Goal: Entertainment & Leisure: Browse casually

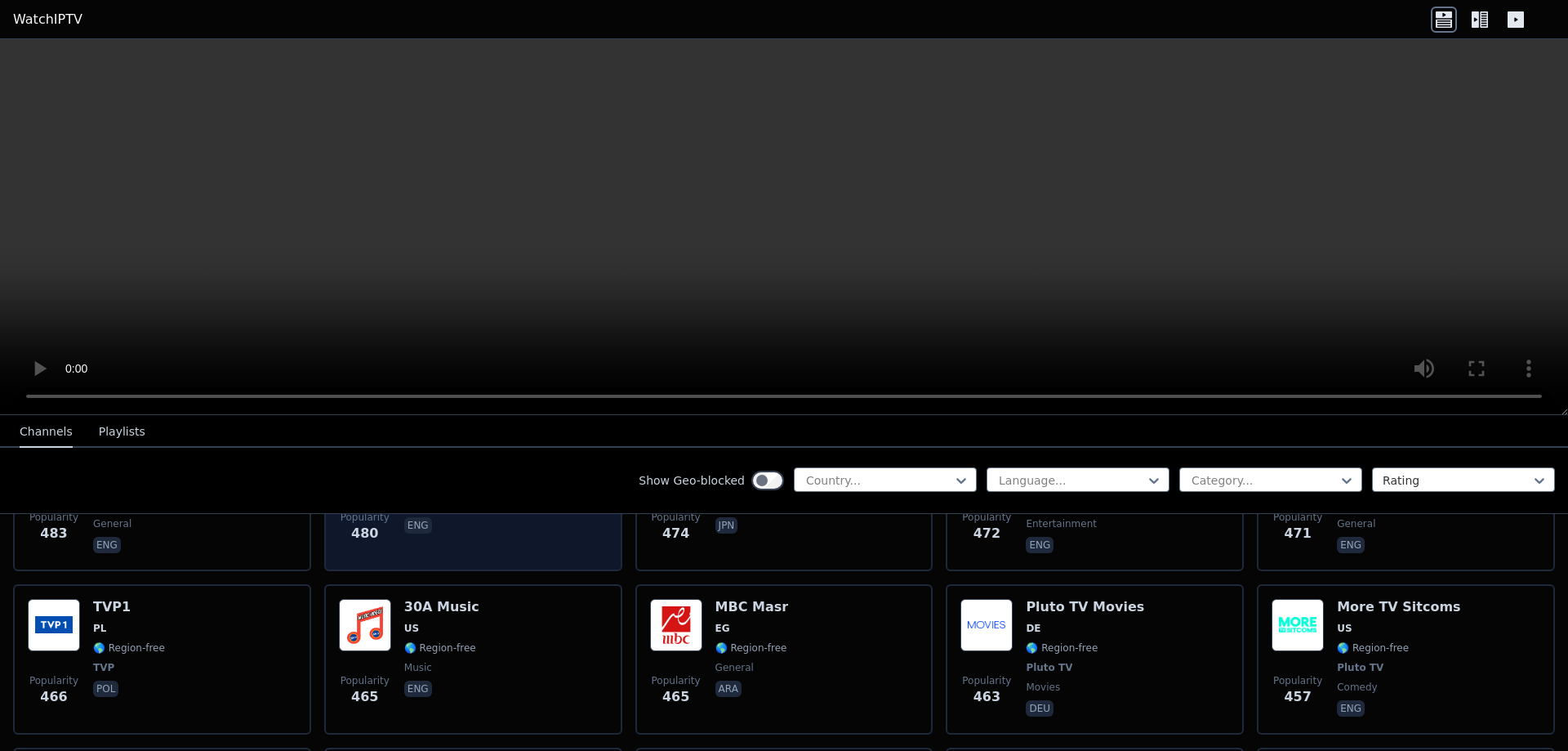
scroll to position [5064, 0]
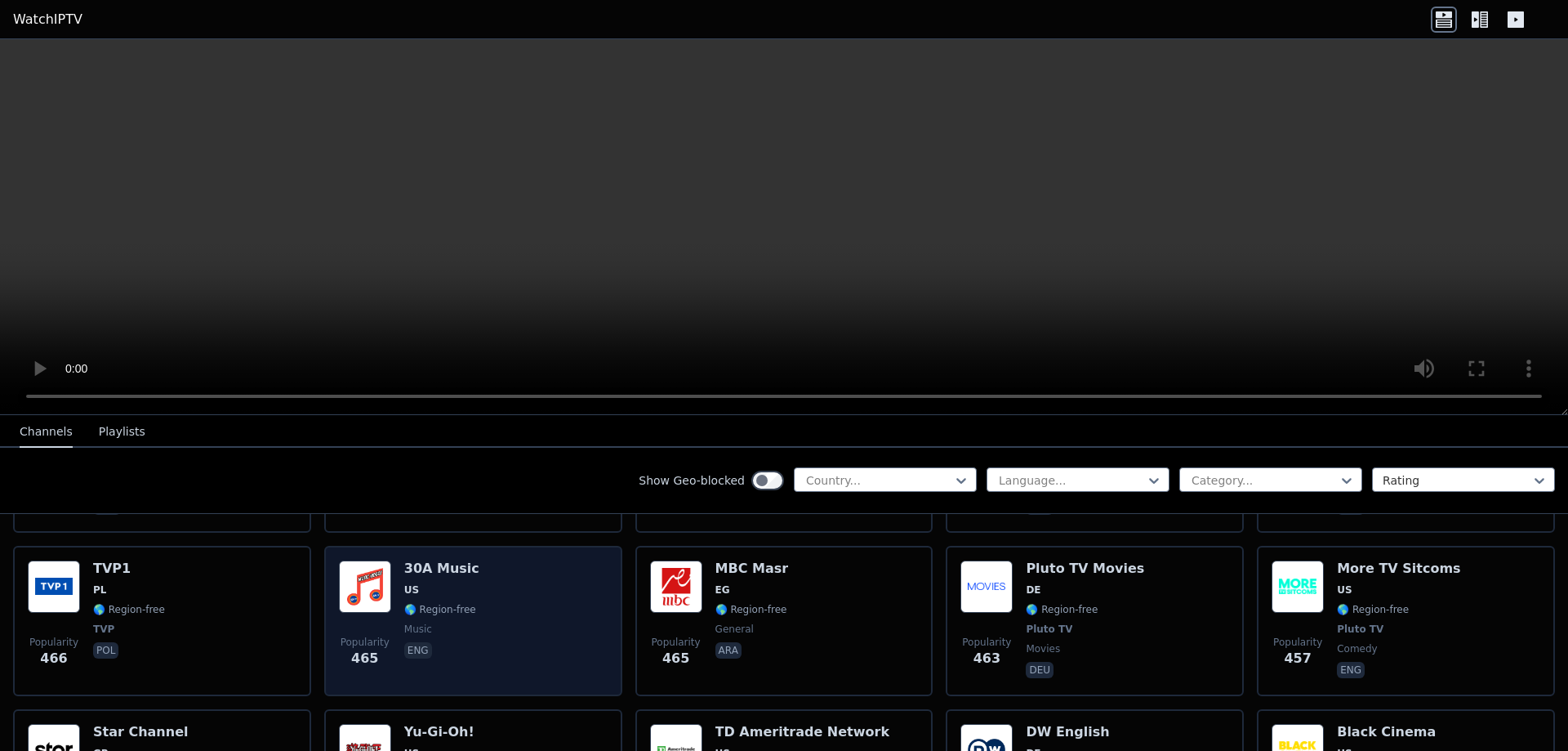
click at [397, 560] on div "Popularity 465 30A Music US 🌎 Region-free music eng" at bounding box center [473, 620] width 268 height 121
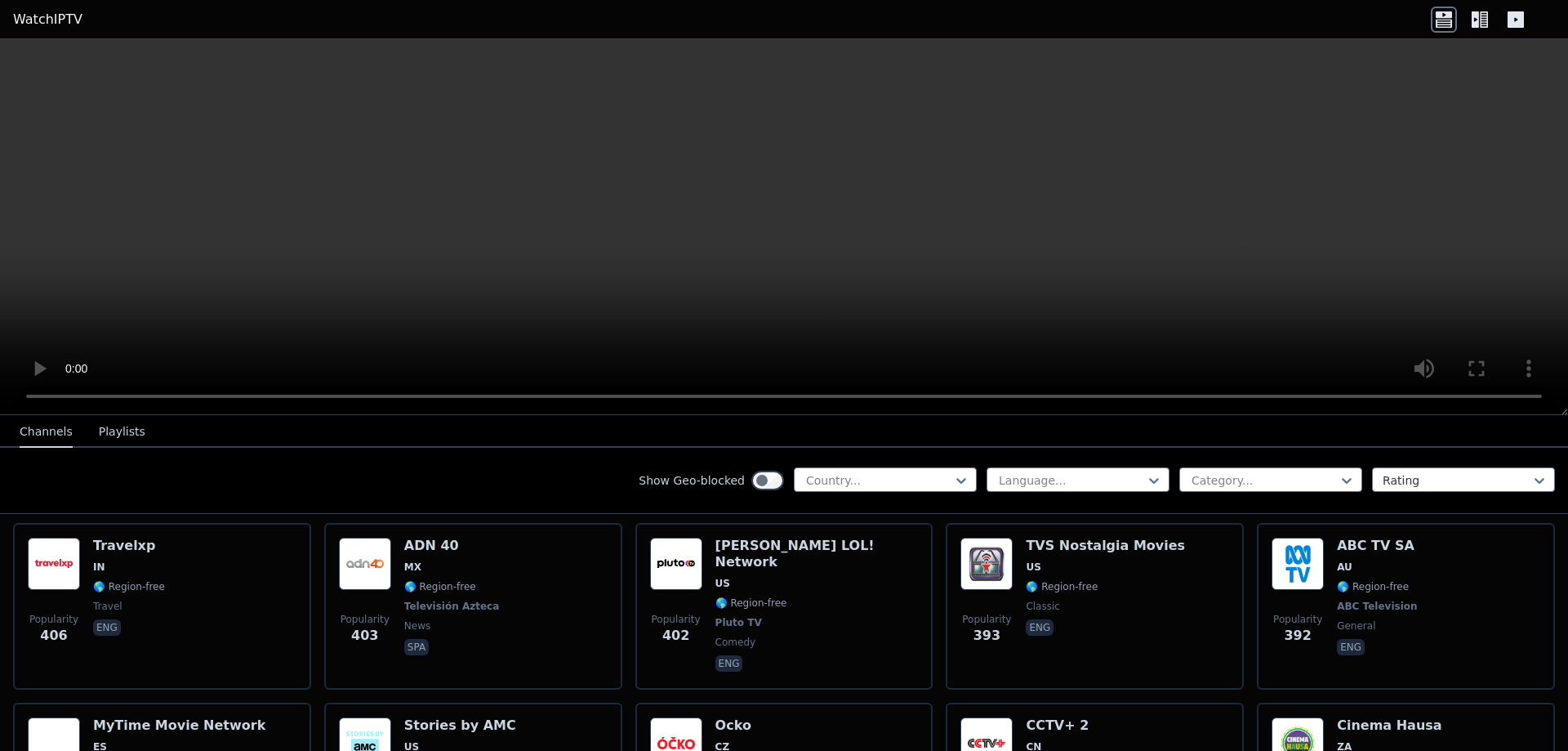
scroll to position [6127, 0]
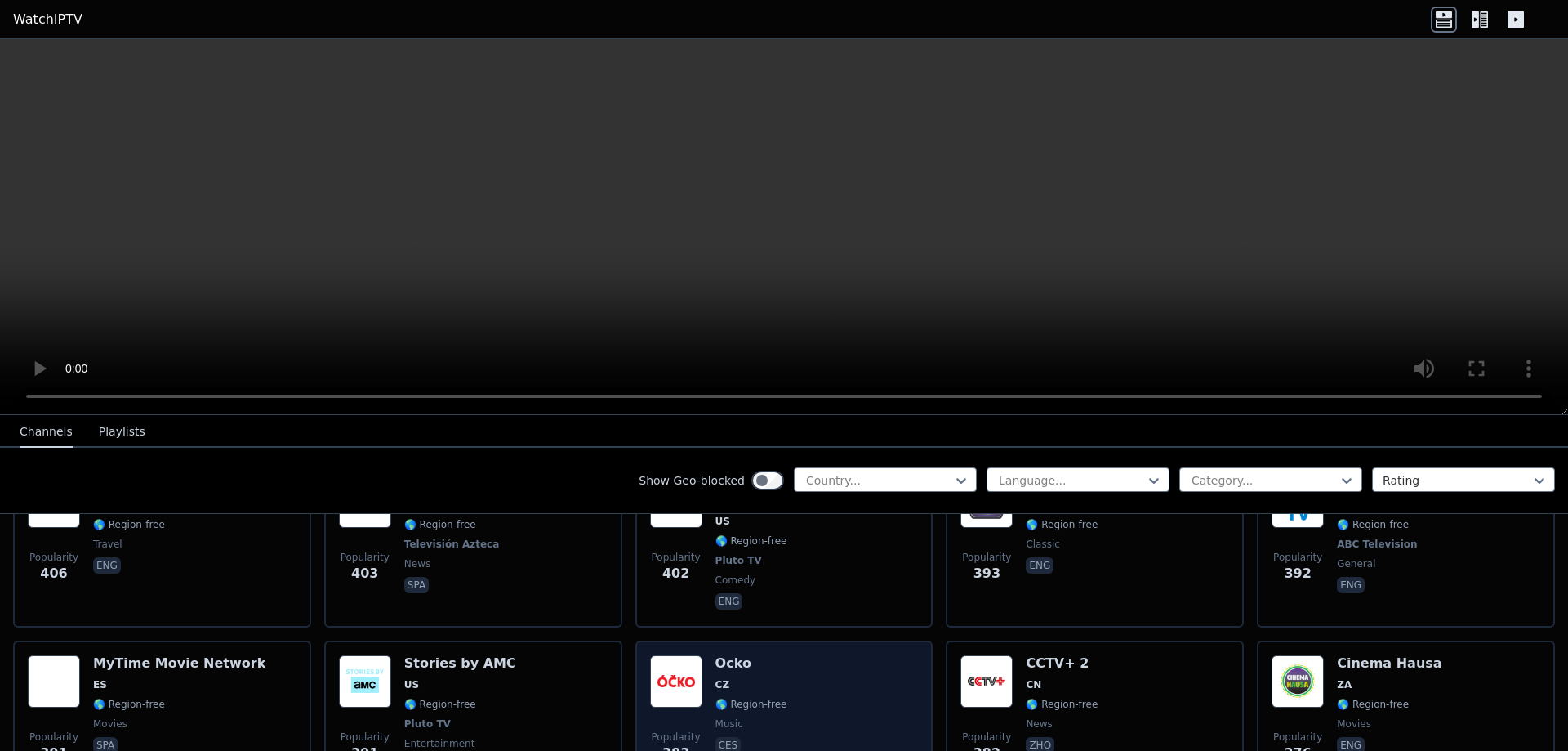
click at [666, 655] on img at bounding box center [676, 681] width 52 height 52
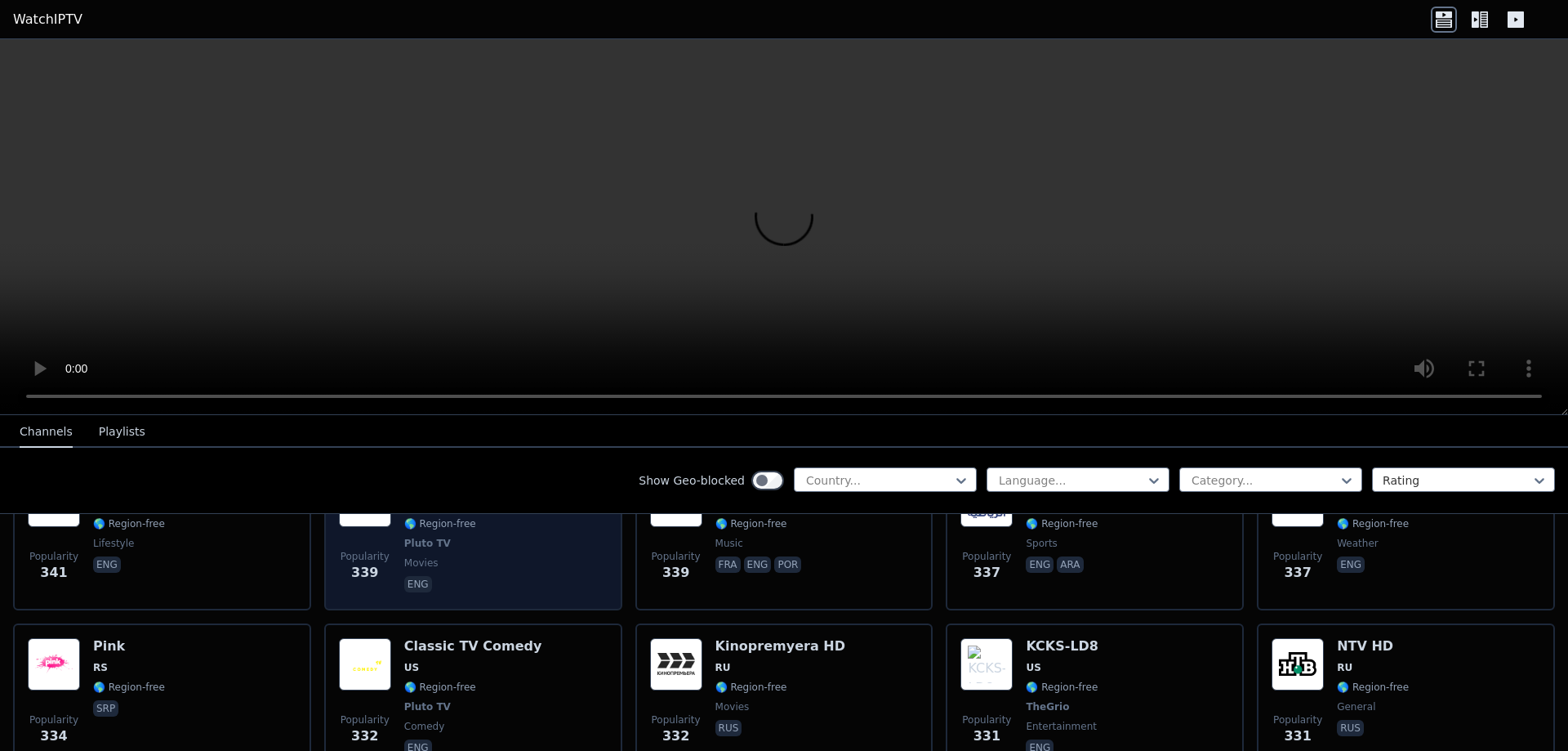
scroll to position [7270, 0]
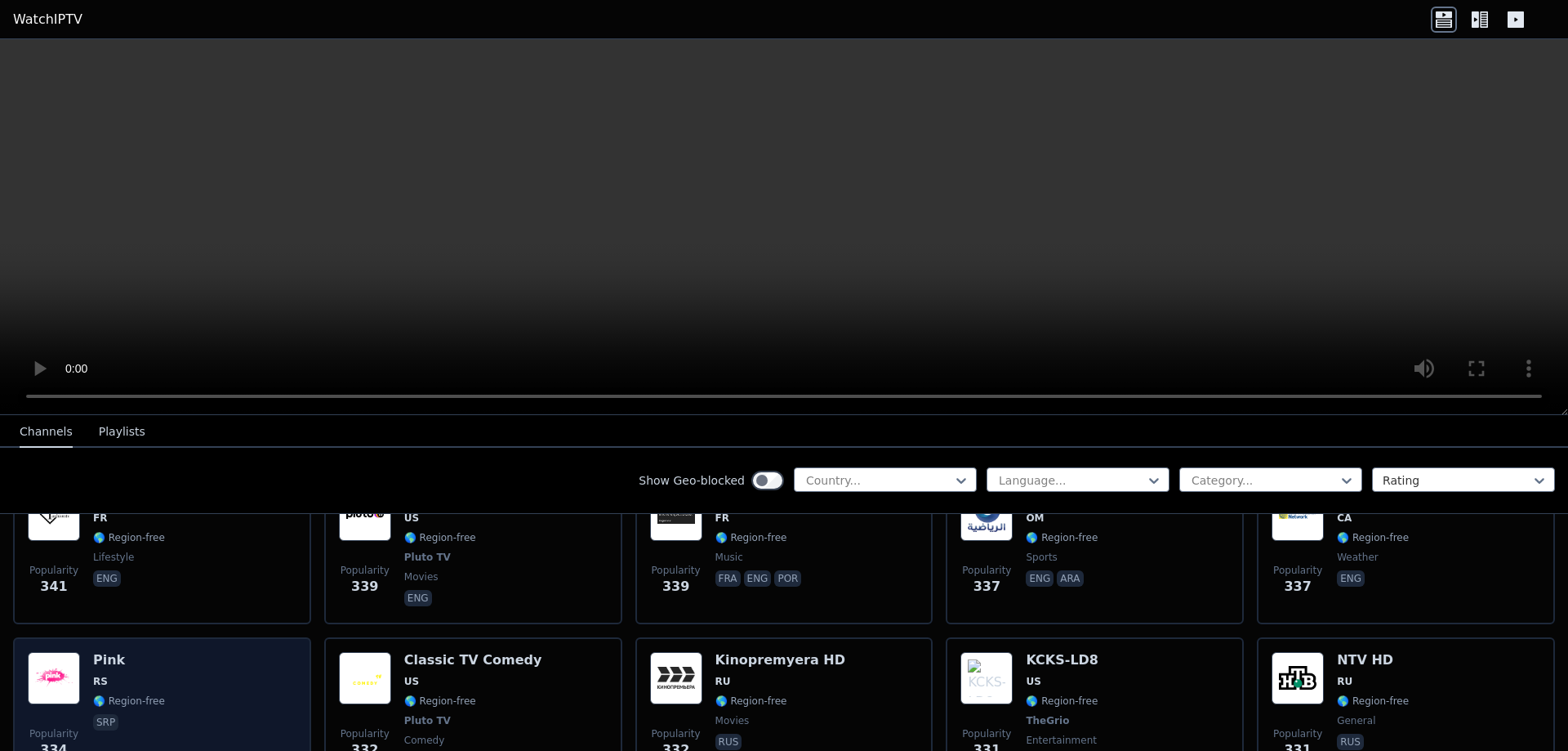
click at [103, 652] on h6 "Pink" at bounding box center [130, 660] width 72 height 17
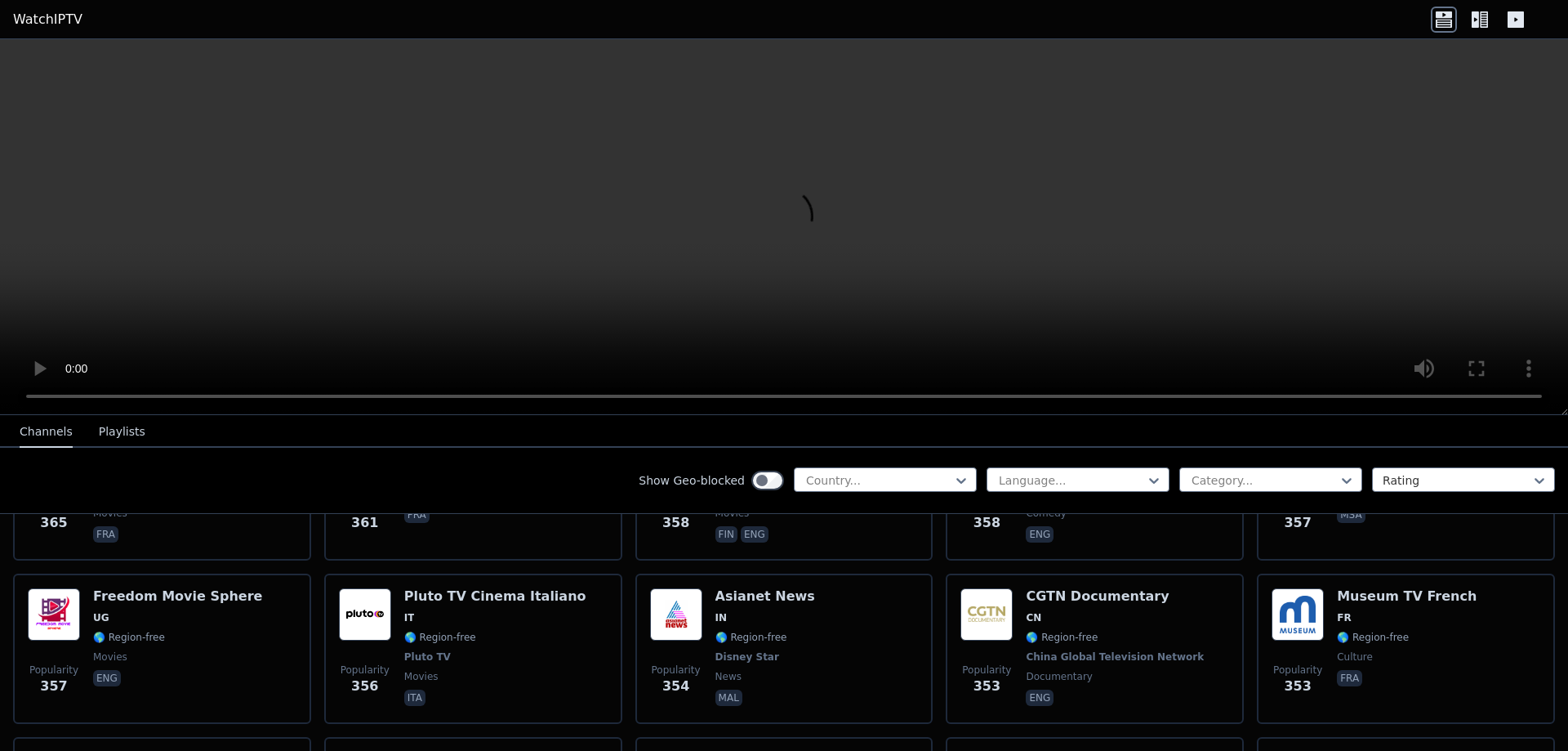
scroll to position [6735, 0]
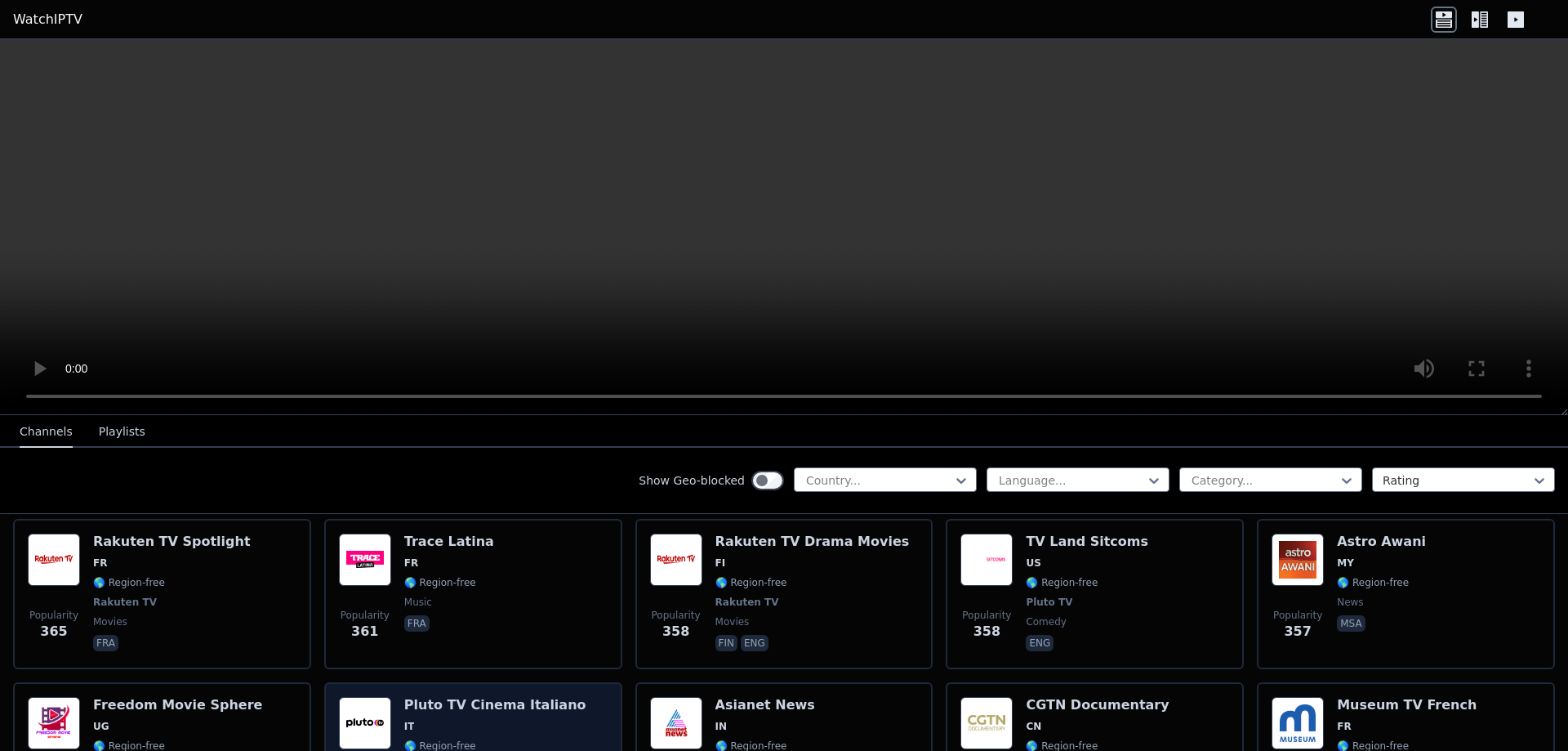
click at [480, 696] on h6 "Pluto TV Cinema Italiano" at bounding box center [495, 705] width 182 height 17
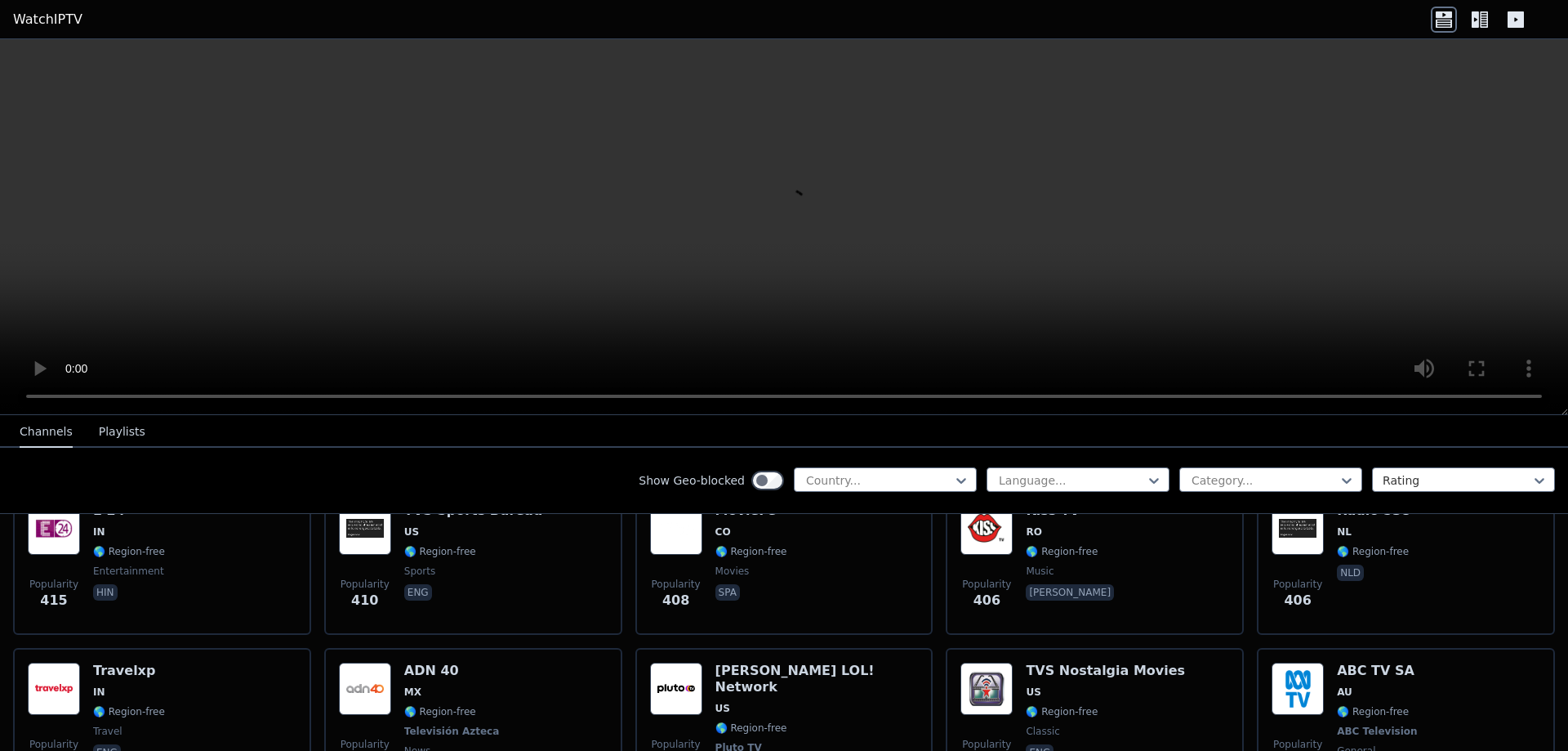
scroll to position [5837, 0]
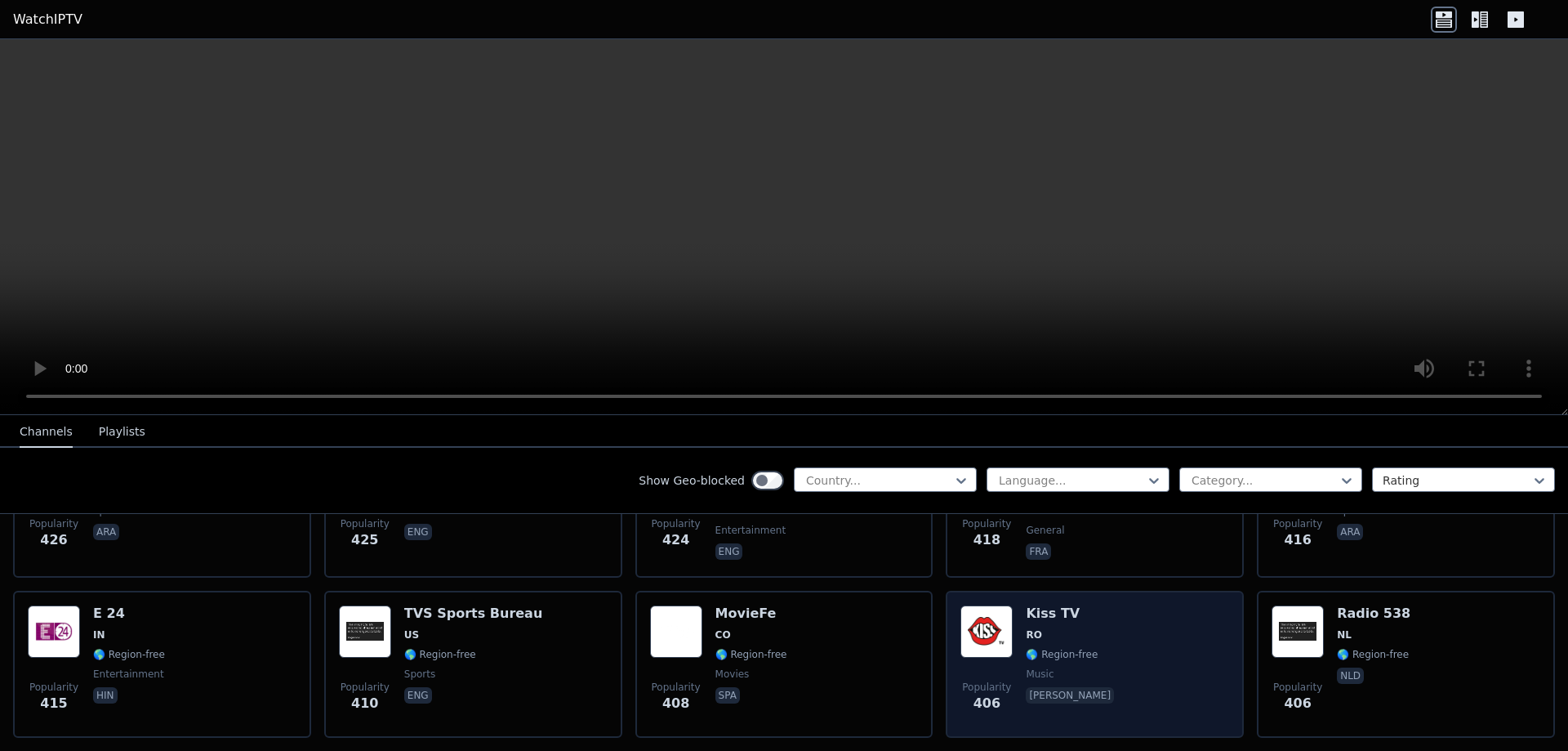
click at [1011, 606] on div "Popularity 406 Kiss TV RO 🌎 Region-free music ron" at bounding box center [1094, 664] width 268 height 118
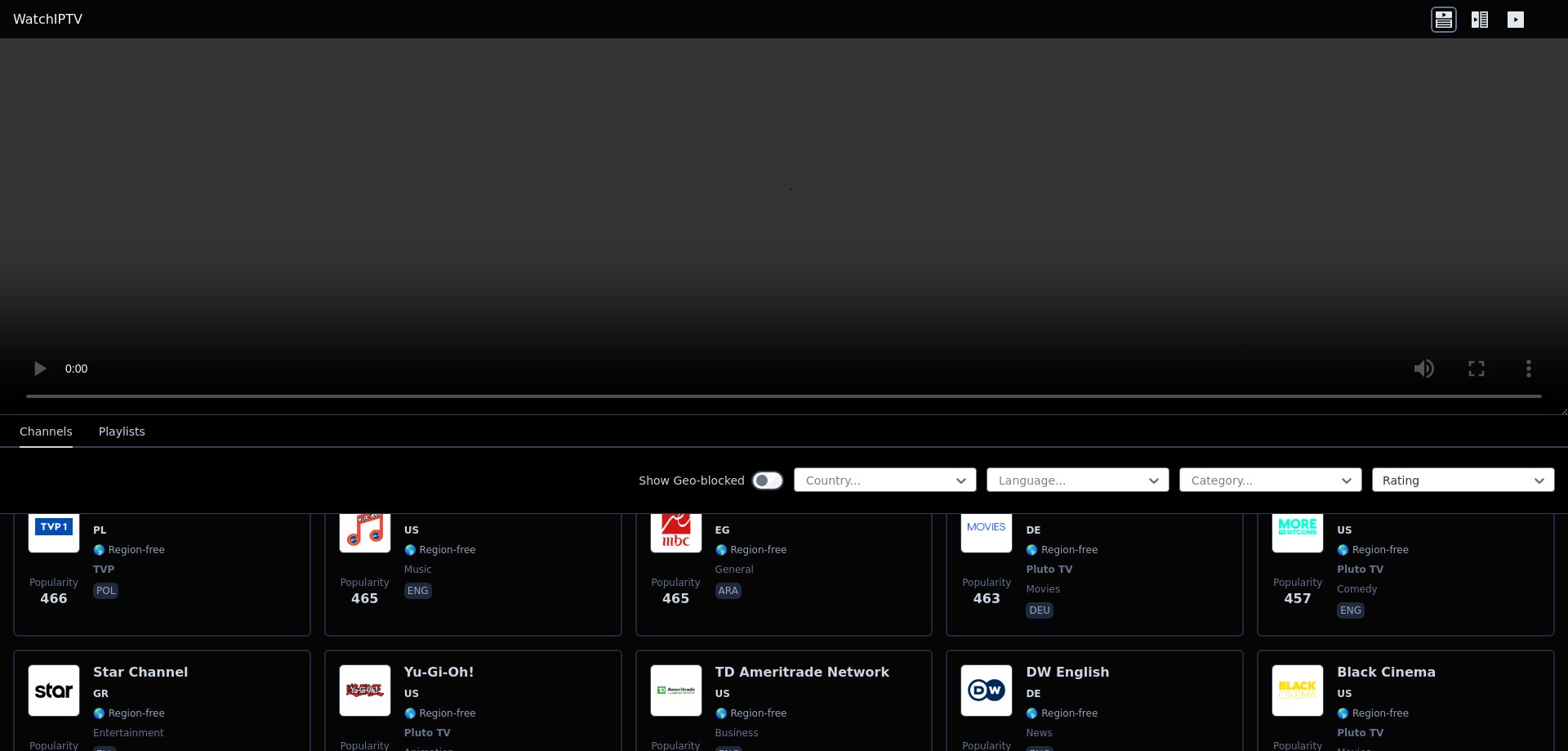
scroll to position [5020, 0]
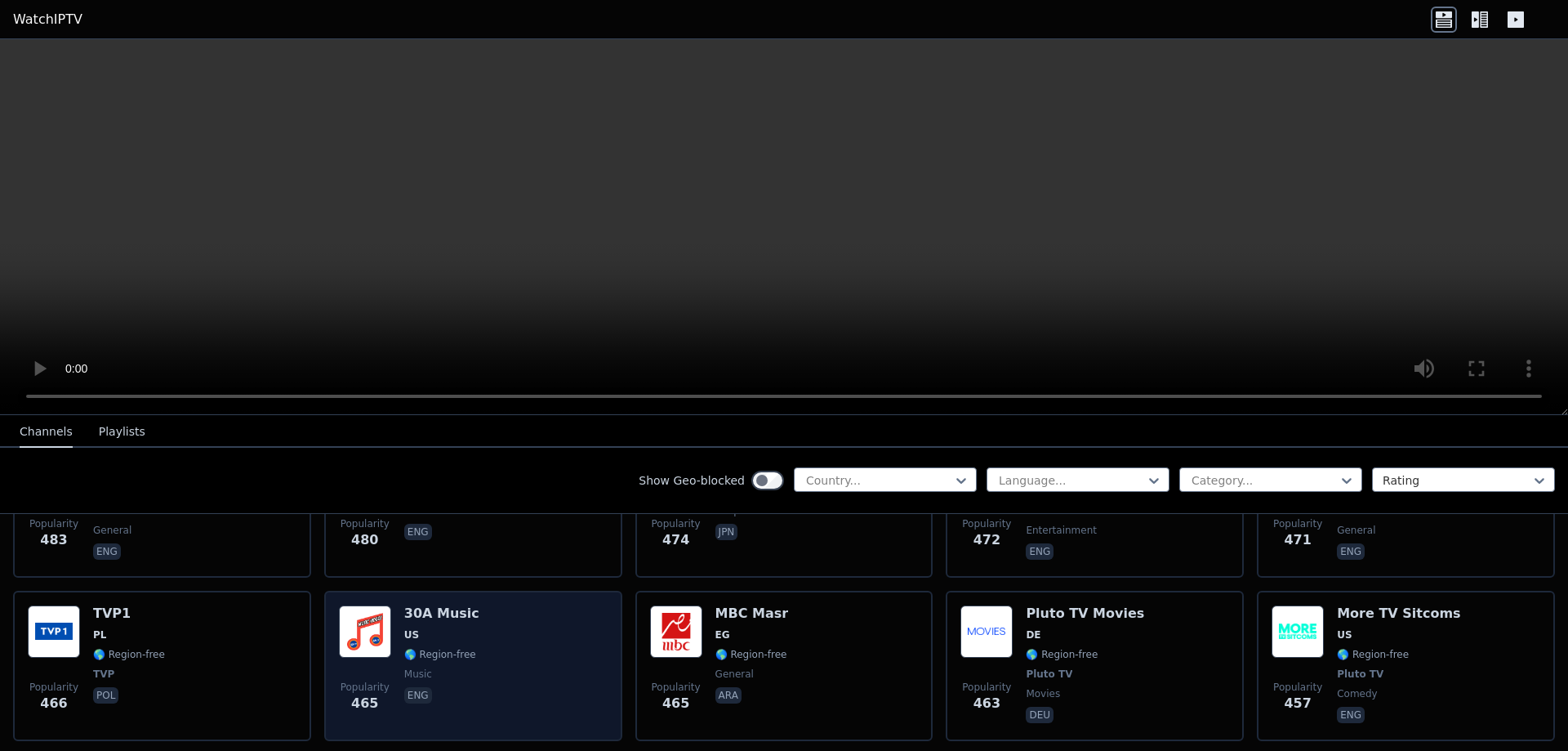
click at [406, 606] on div "30A Music US 🌎 Region-free music eng" at bounding box center [442, 666] width 75 height 121
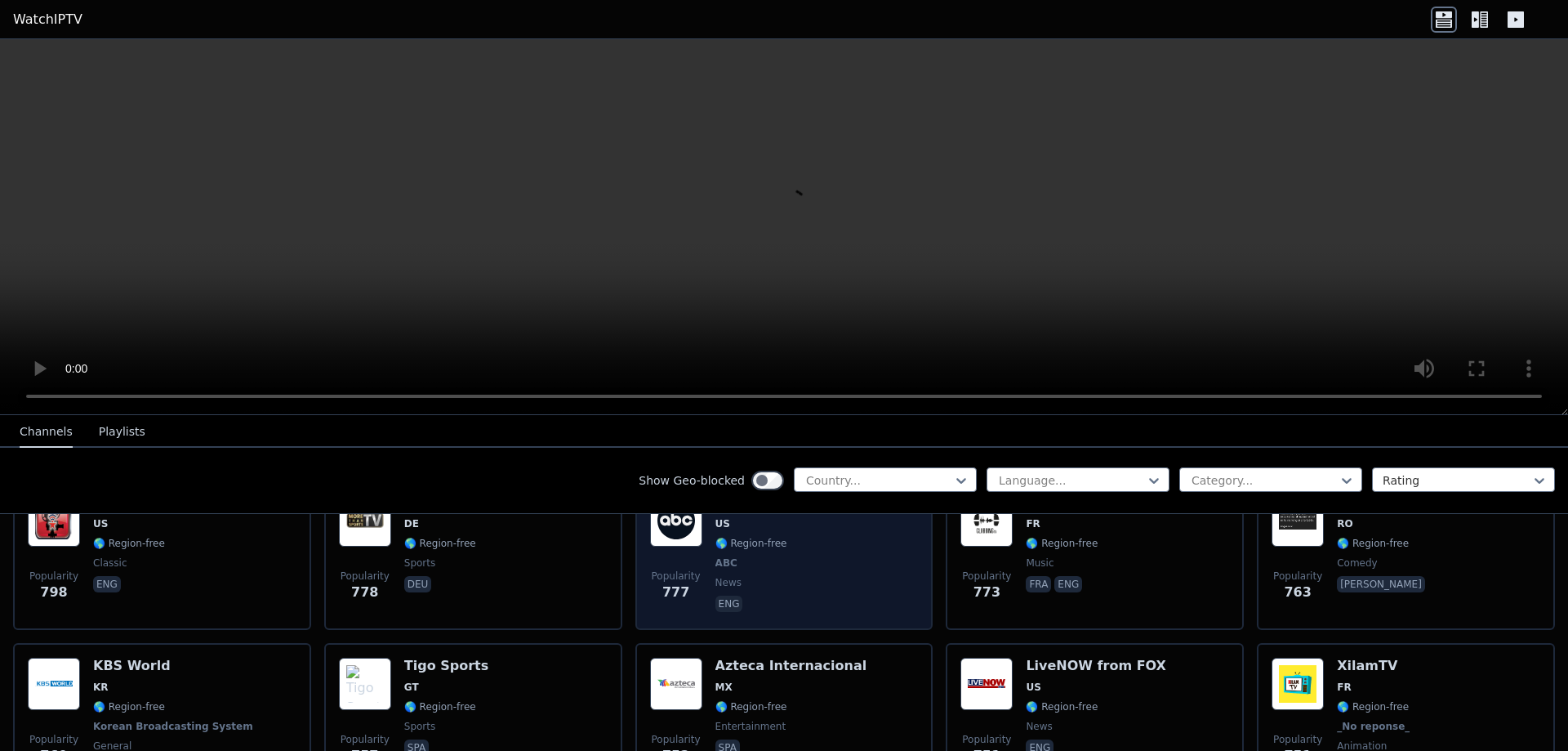
scroll to position [2733, 0]
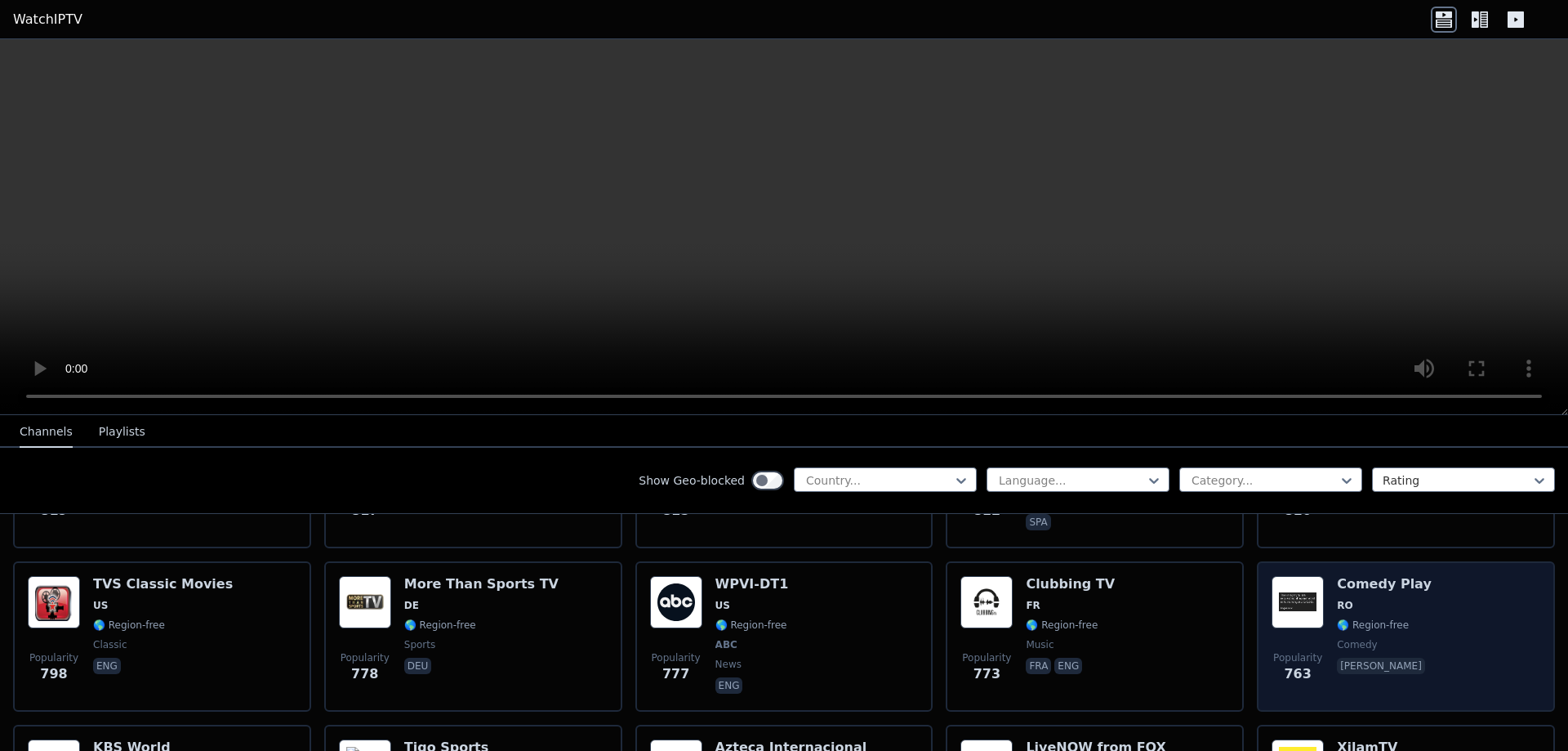
click at [1286, 589] on img at bounding box center [1297, 602] width 52 height 52
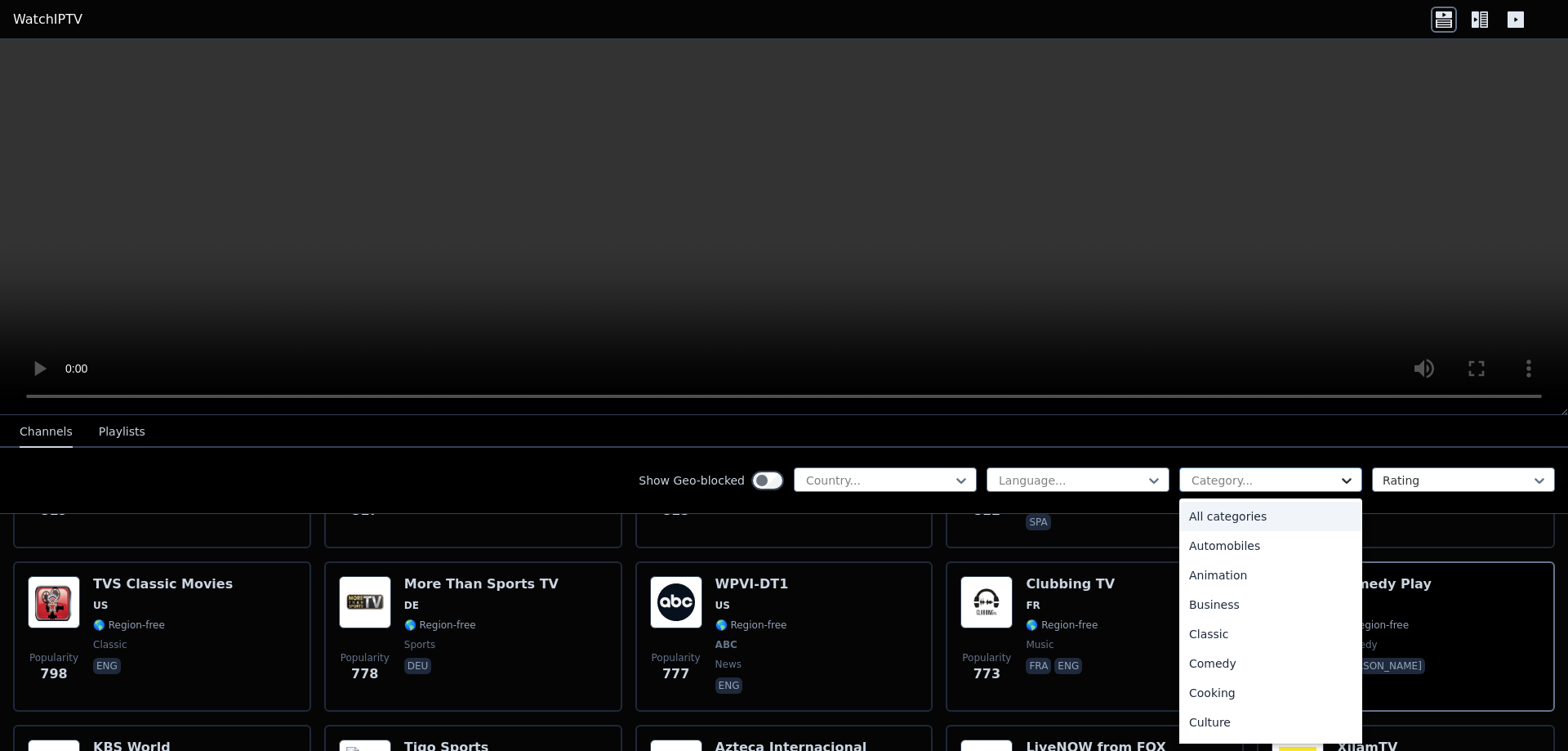
click at [1338, 478] on icon at bounding box center [1347, 481] width 17 height 17
click at [1185, 662] on div "Music" at bounding box center [1271, 660] width 183 height 30
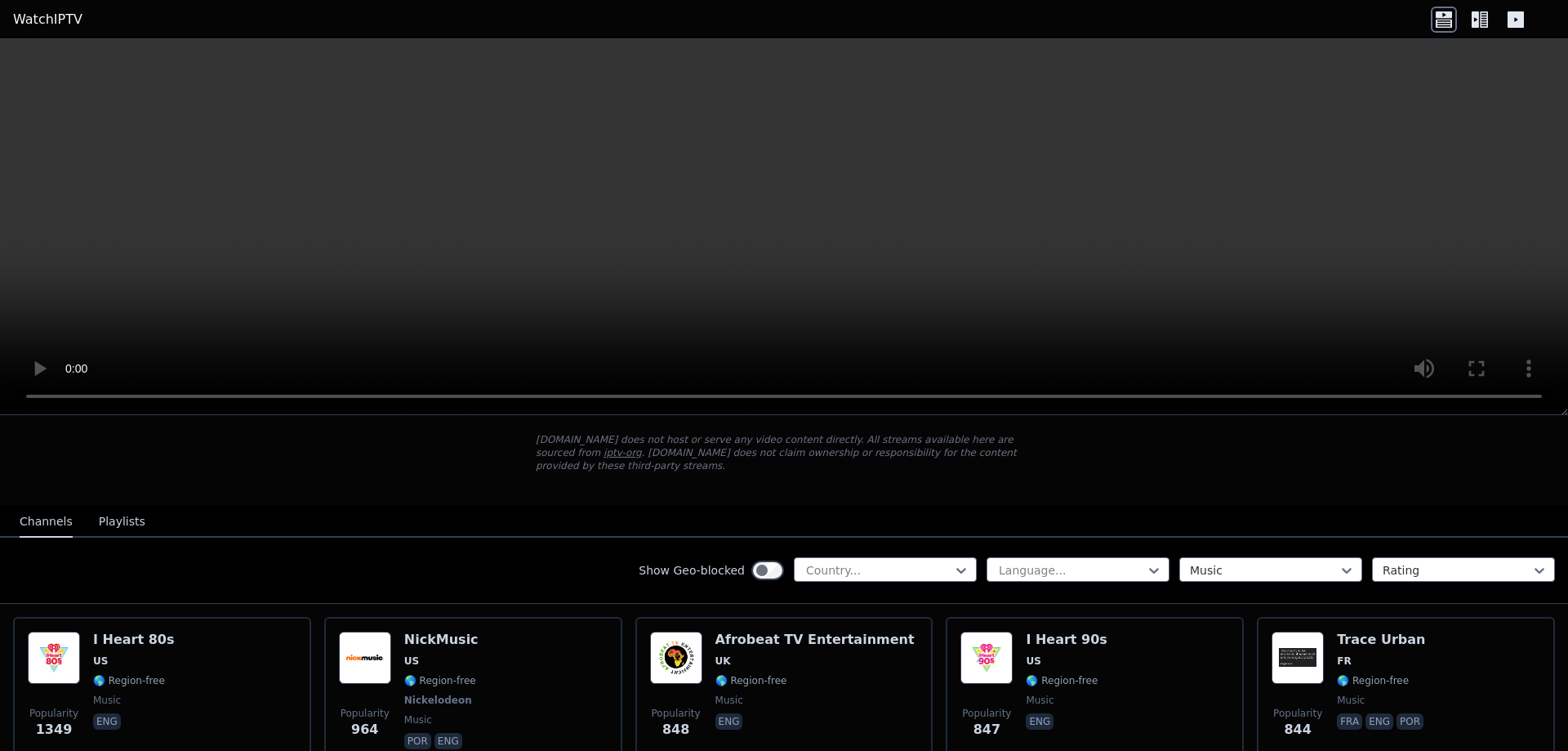
scroll to position [81, 0]
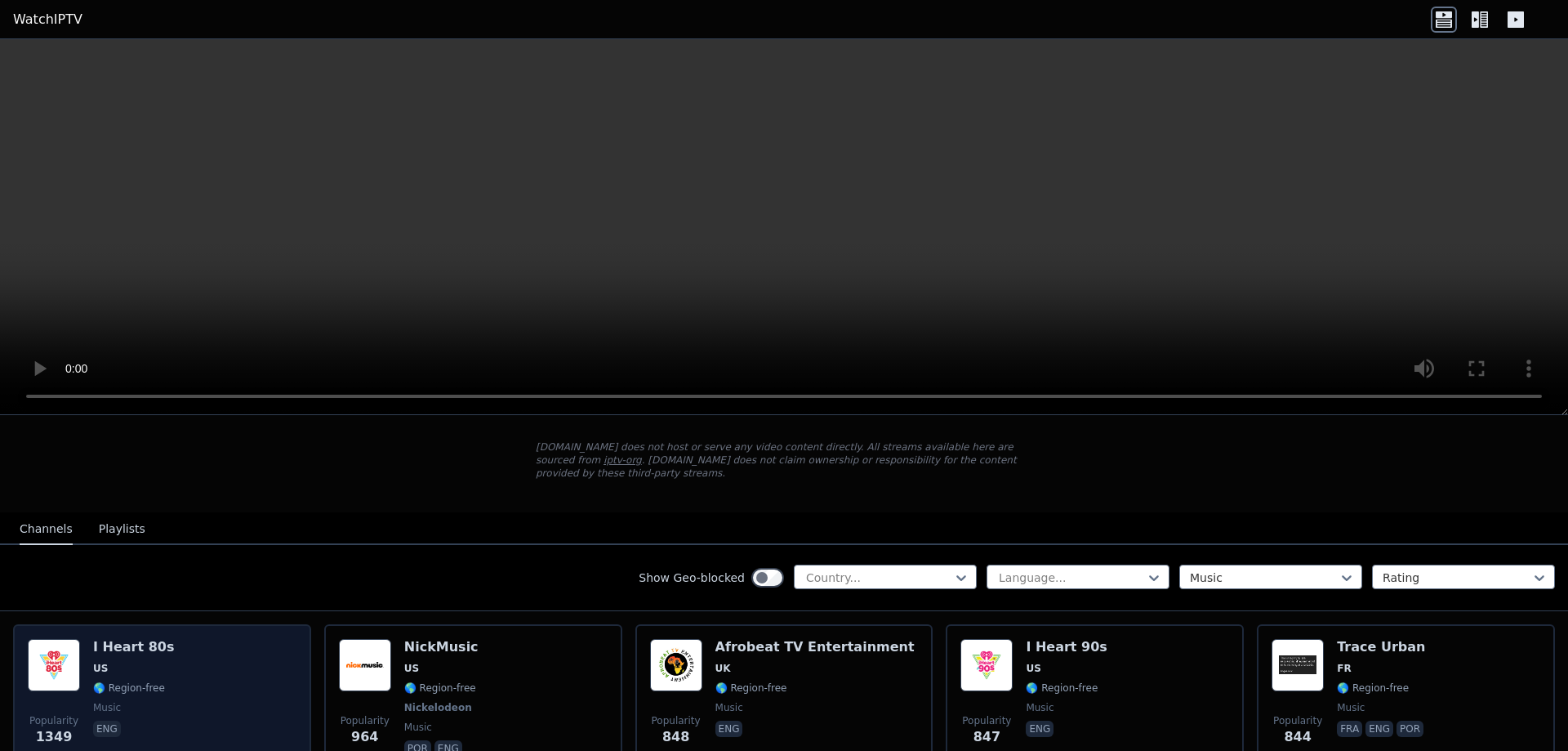
click at [65, 641] on img at bounding box center [54, 665] width 52 height 52
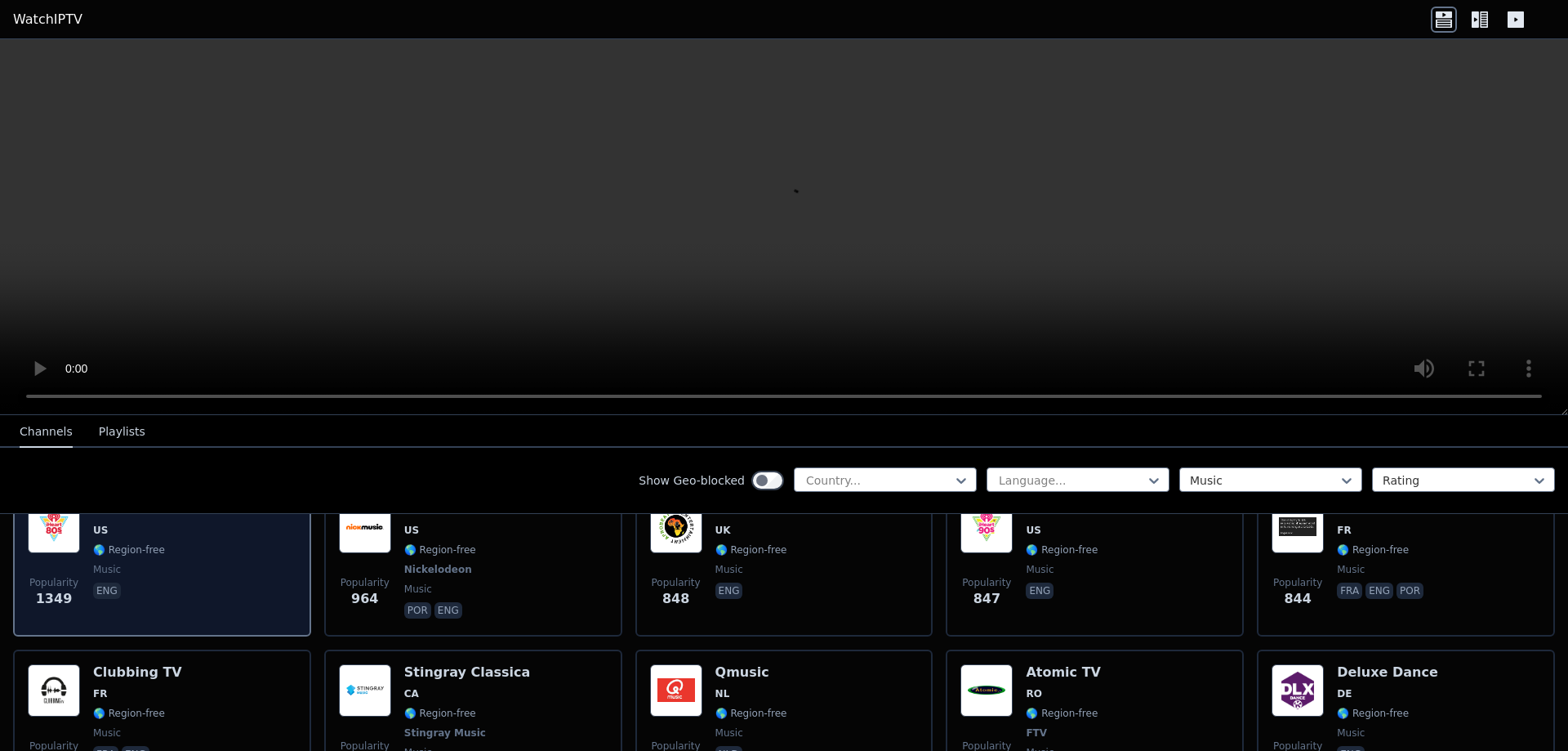
scroll to position [245, 0]
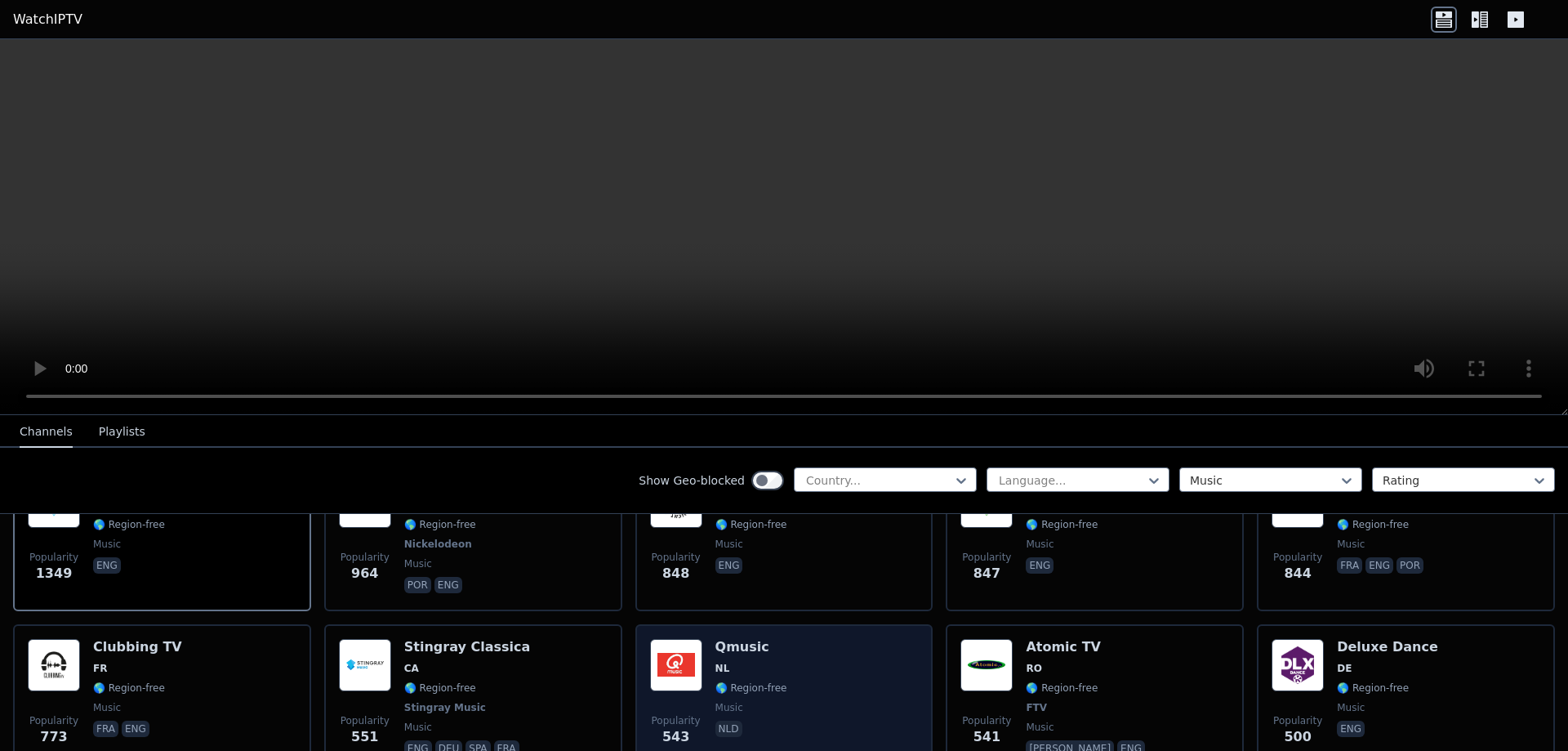
click at [688, 645] on img at bounding box center [676, 665] width 52 height 52
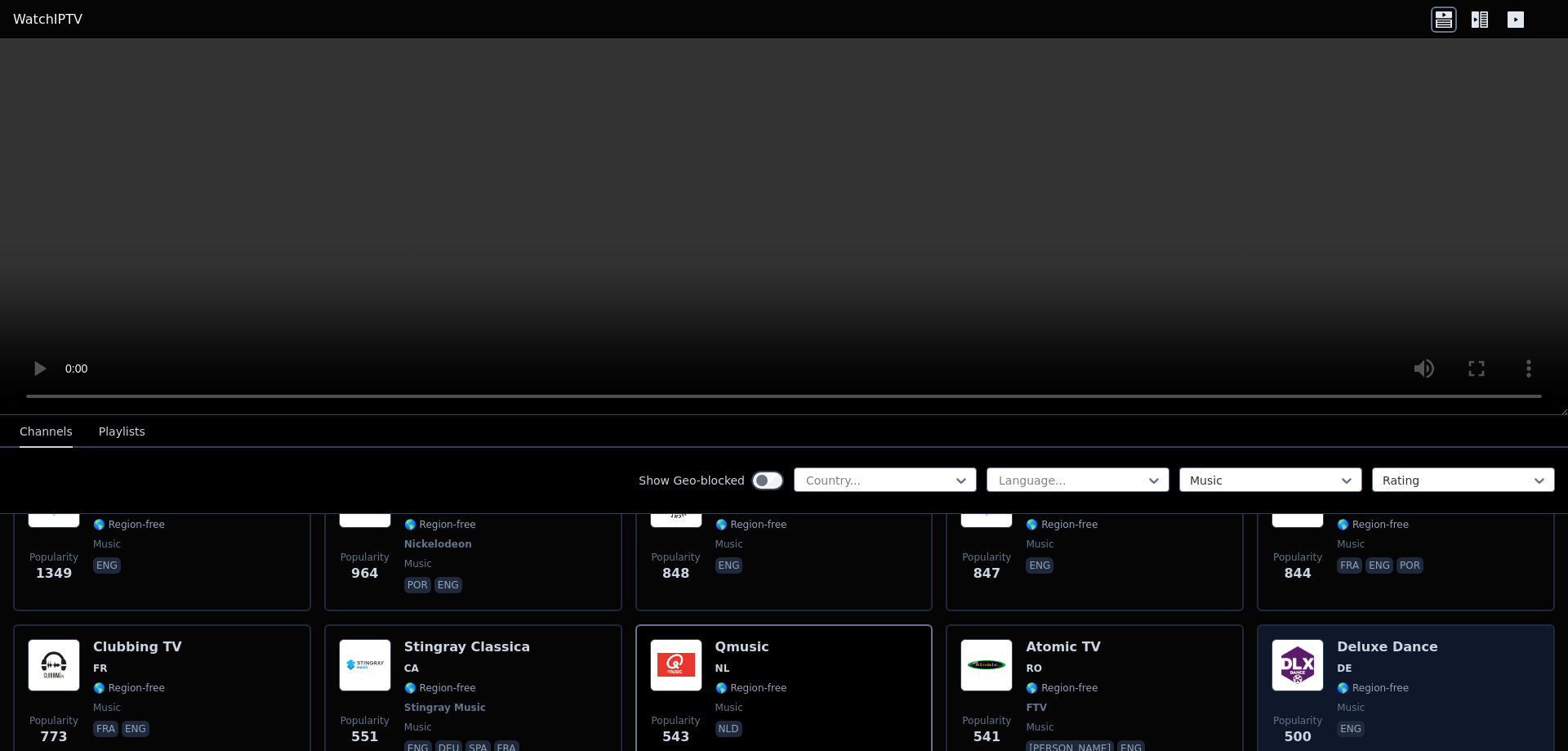
click at [1299, 649] on img at bounding box center [1297, 665] width 52 height 52
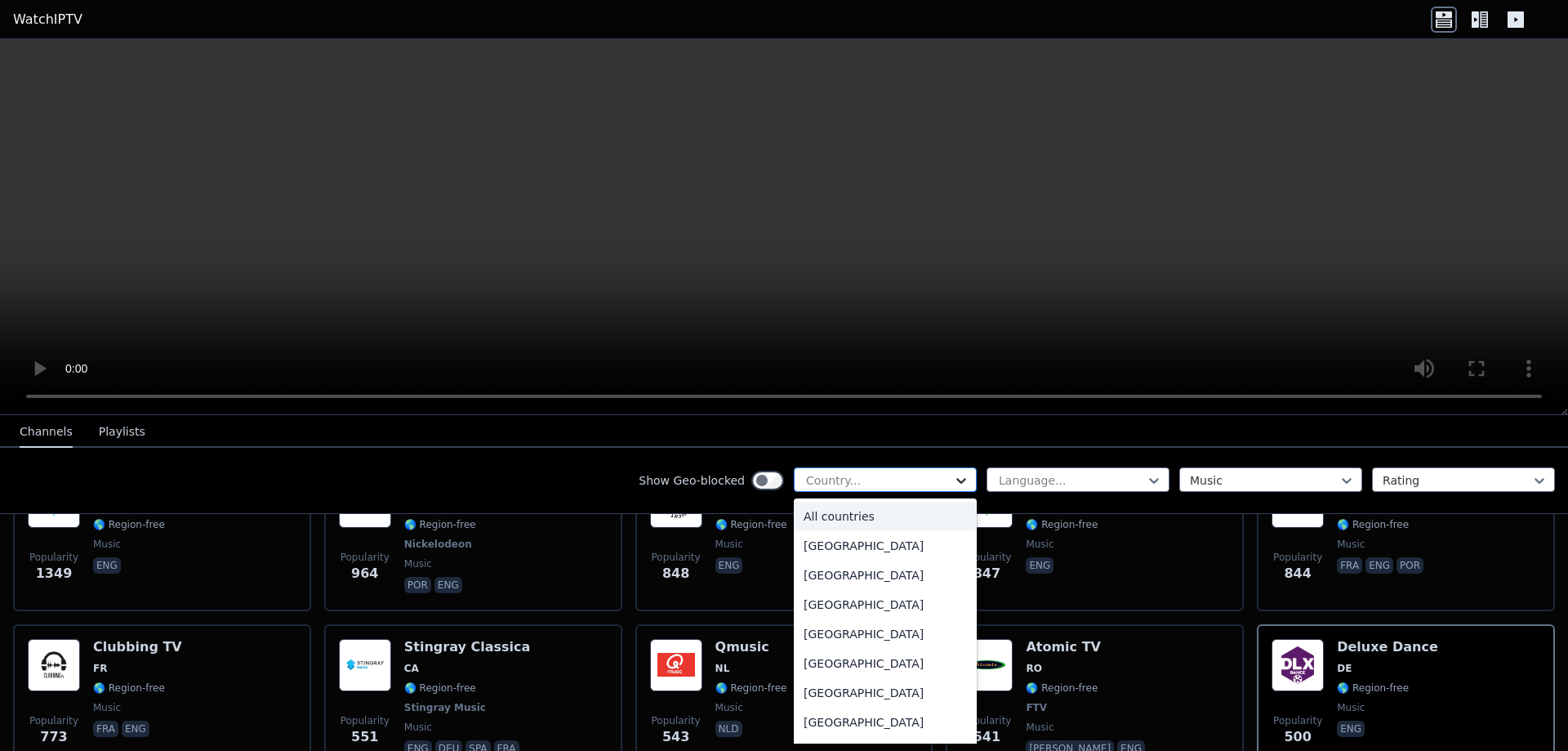
click at [952, 481] on icon at bounding box center [961, 481] width 17 height 17
click at [952, 479] on icon at bounding box center [961, 481] width 17 height 17
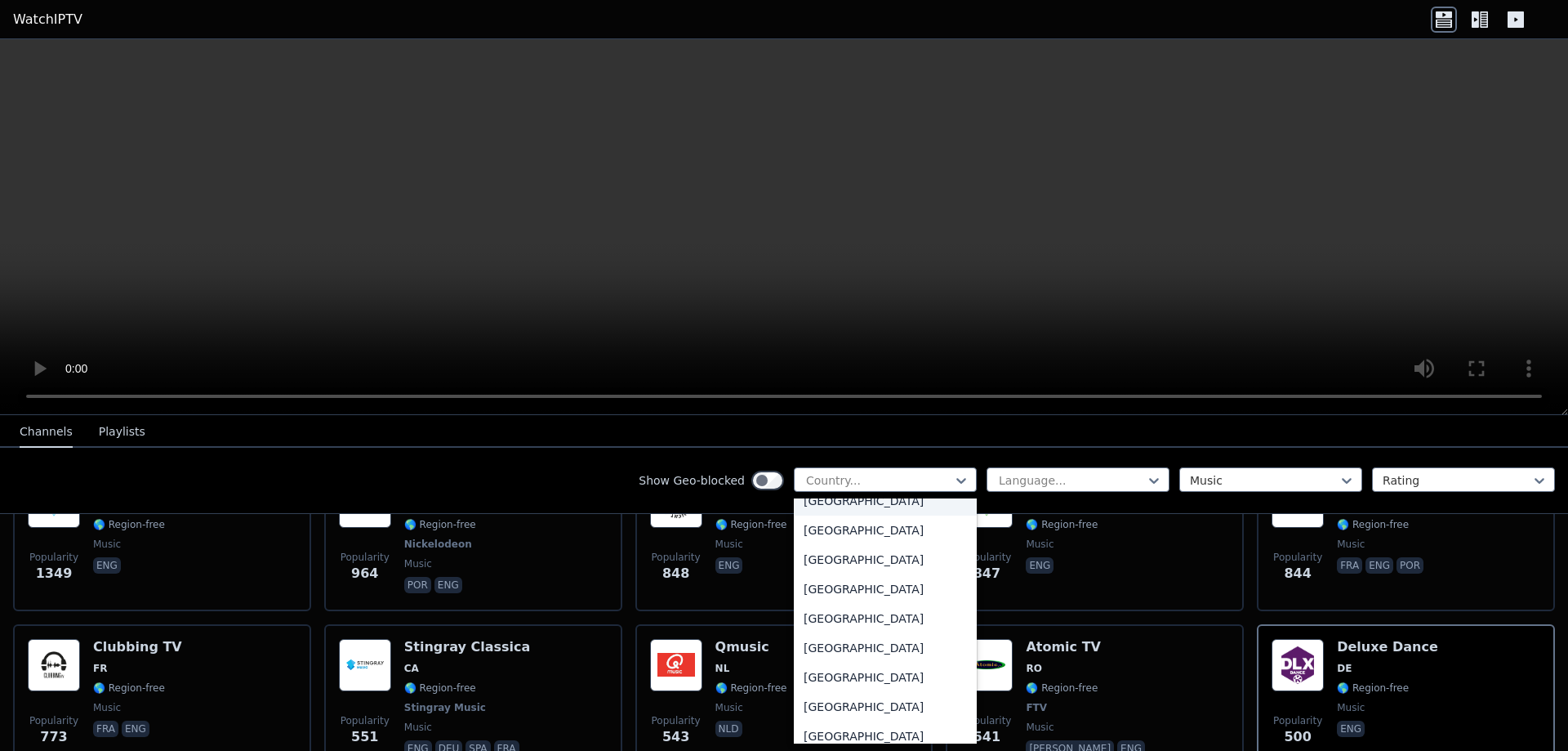
scroll to position [4983, 0]
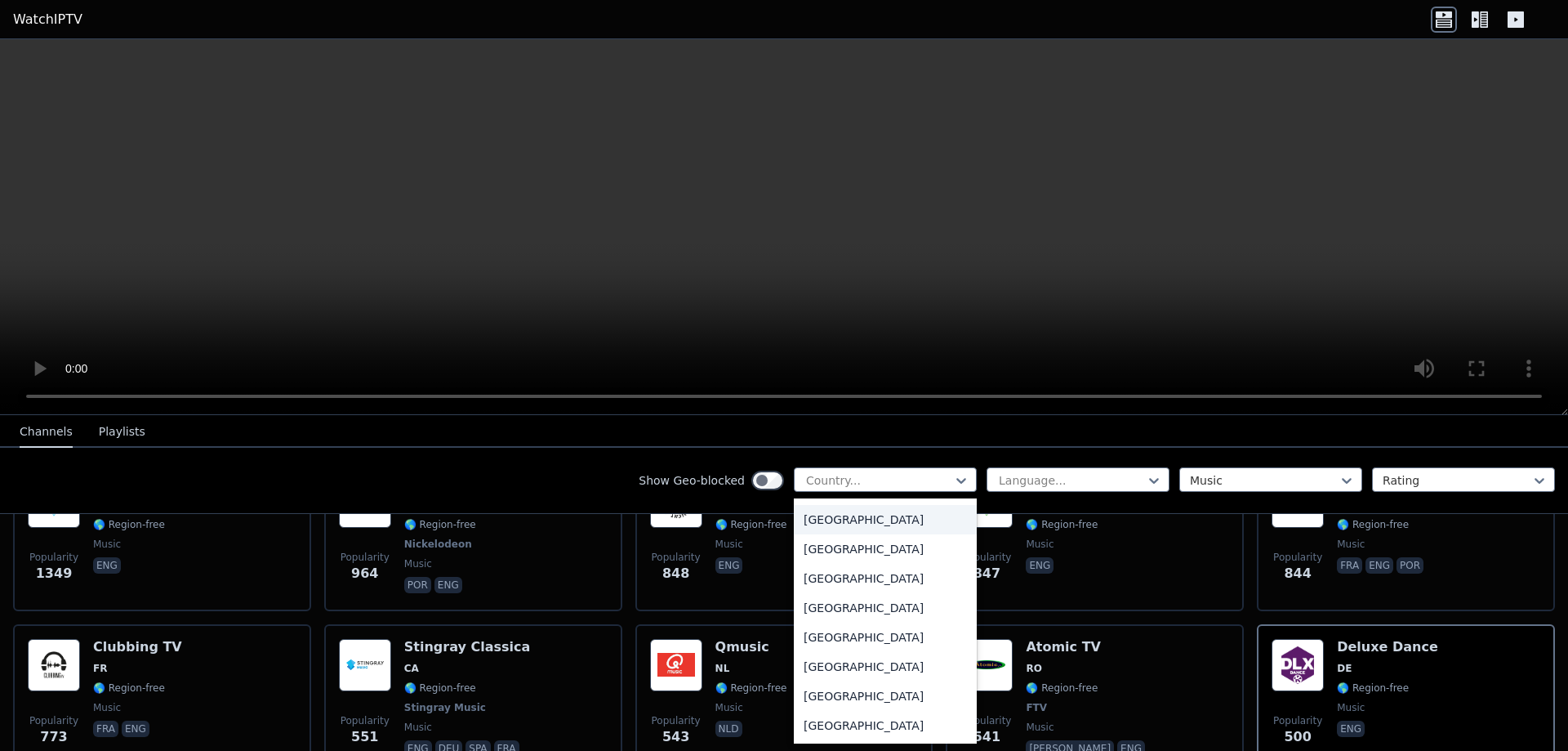
click at [812, 524] on div "Slovakia" at bounding box center [885, 519] width 183 height 30
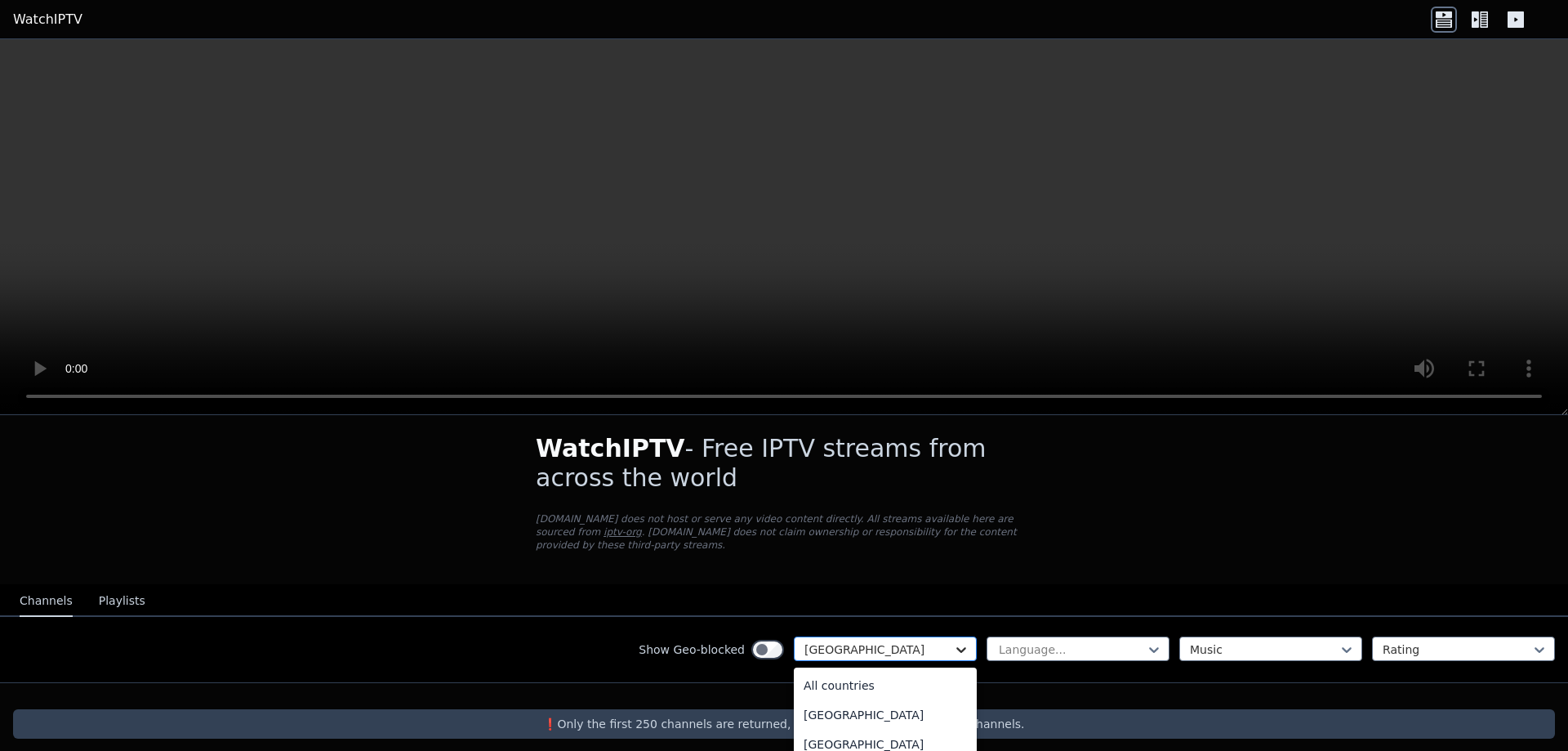
scroll to position [151, 0]
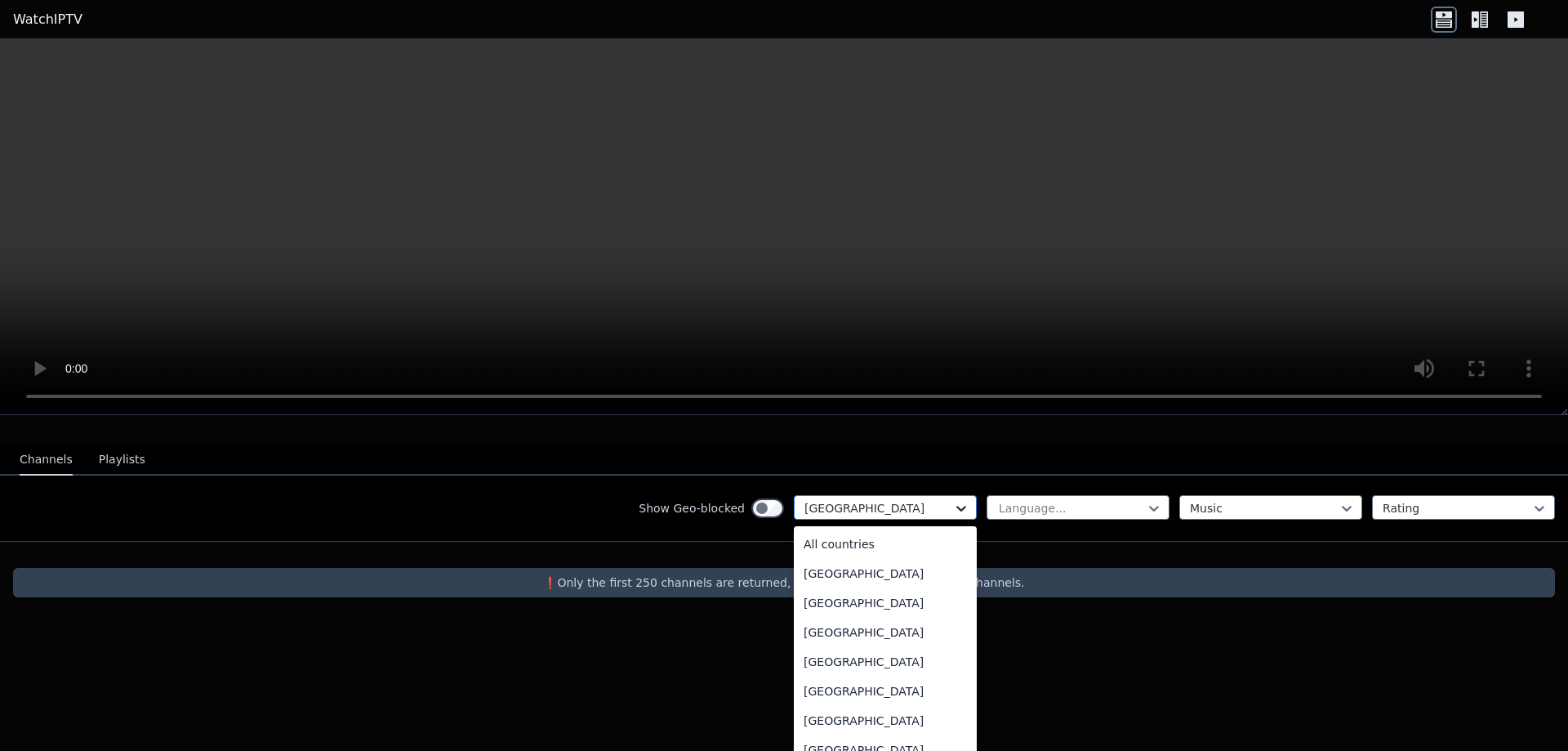
click at [951, 519] on div "option Slovakia, selected. 206 results available. Use Up and Down to choose opt…" at bounding box center [885, 507] width 183 height 24
click at [828, 582] on div "Czech Republic" at bounding box center [885, 594] width 183 height 30
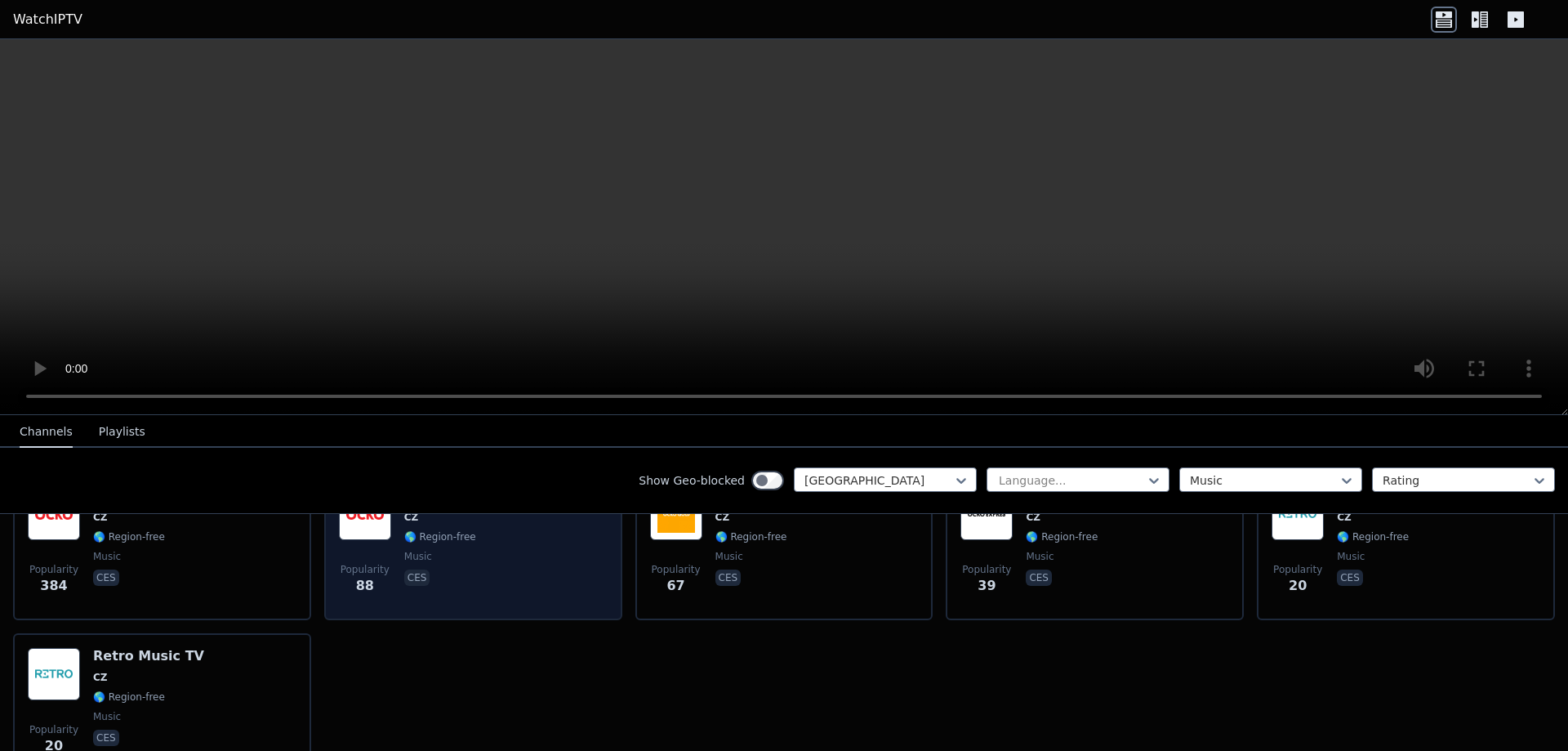
scroll to position [151, 0]
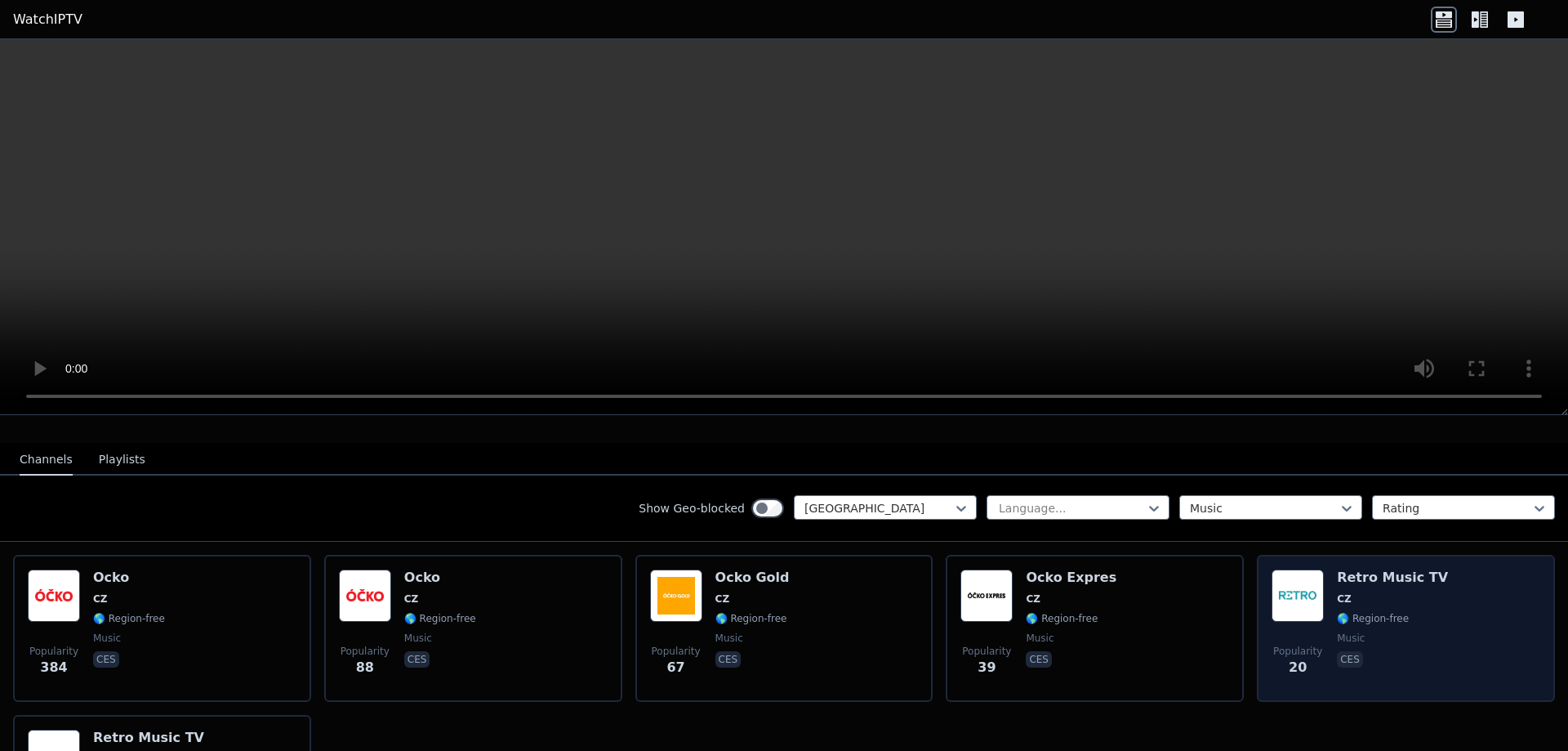
click at [1301, 583] on img at bounding box center [1297, 595] width 52 height 52
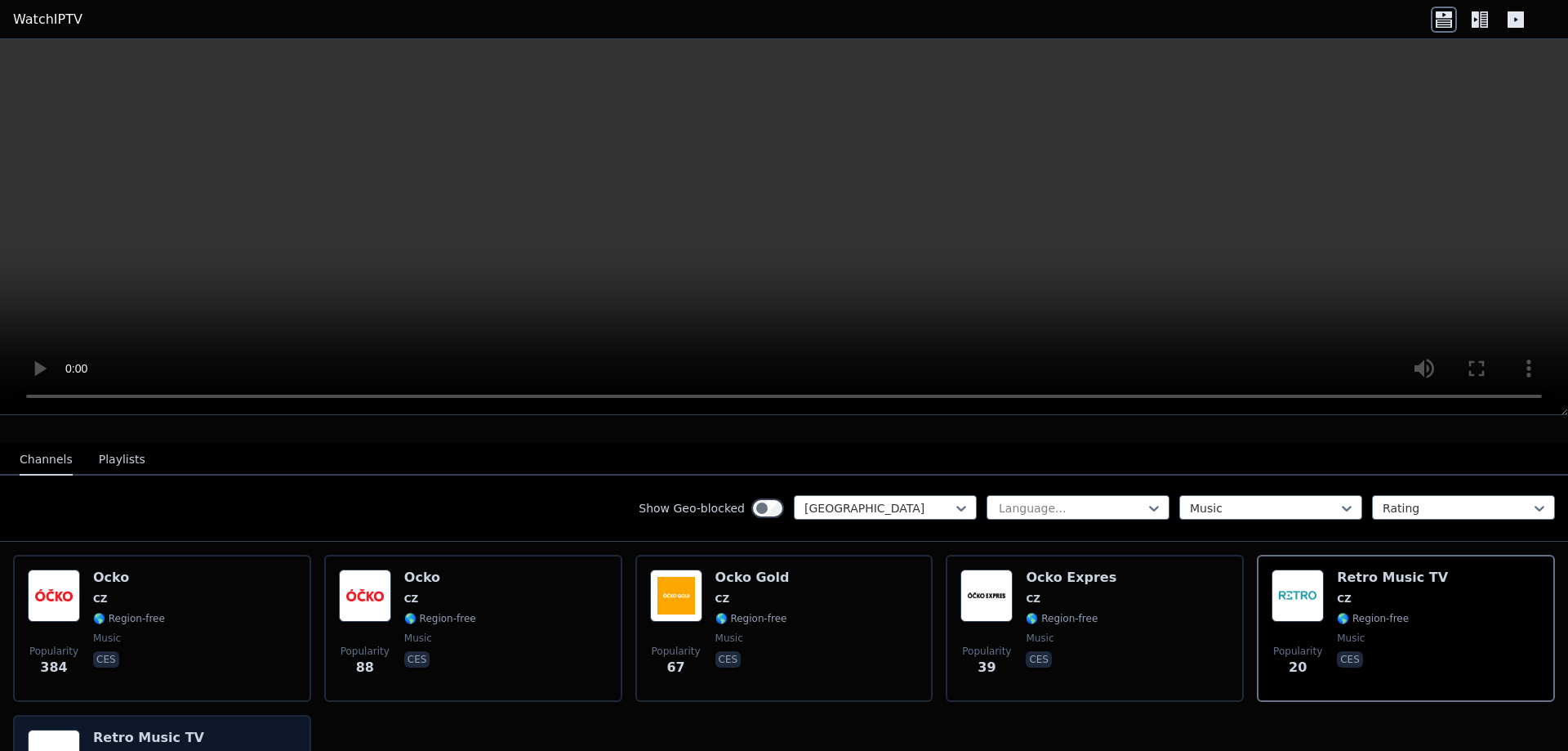
click at [173, 730] on h6 "Retro Music TV" at bounding box center [149, 738] width 111 height 17
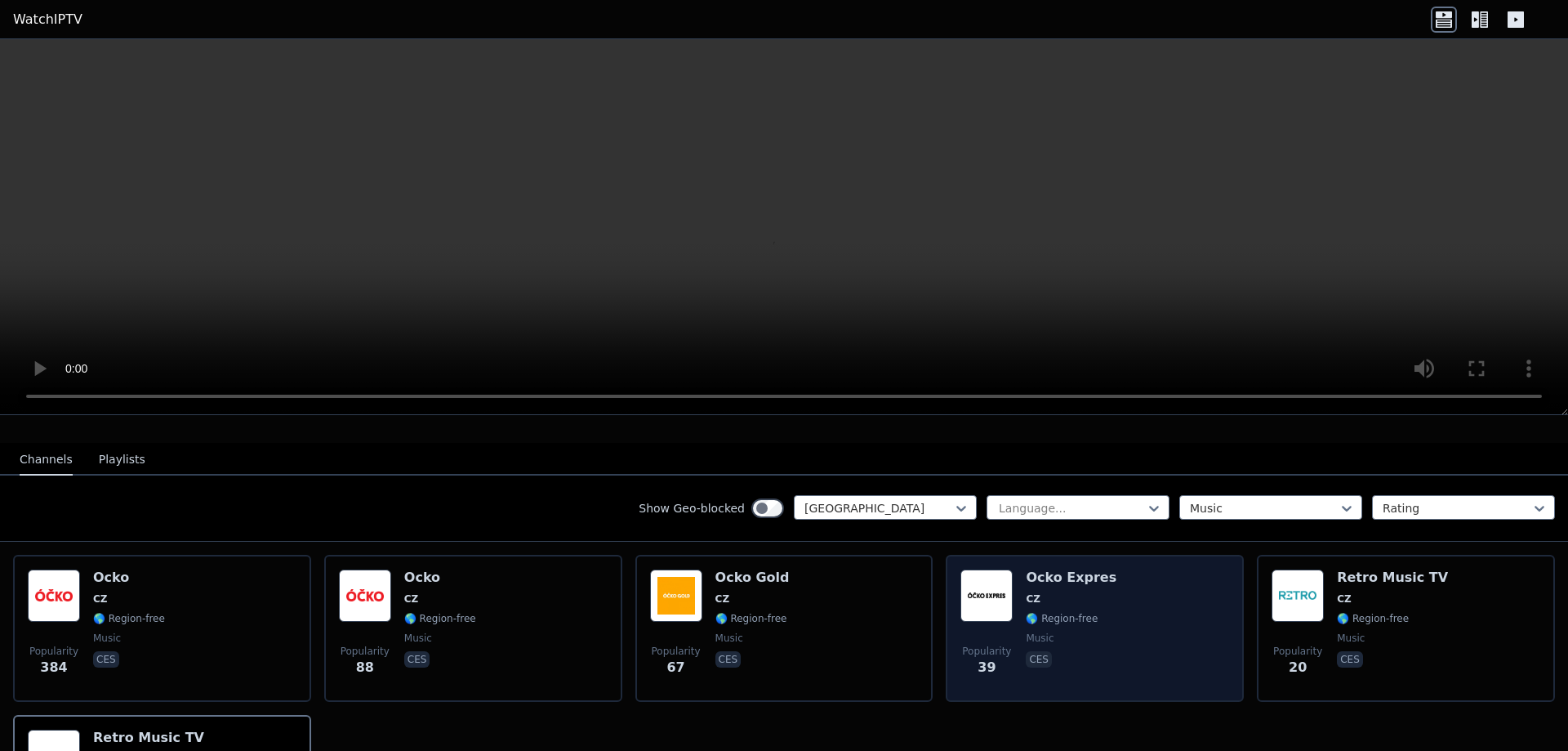
click at [990, 580] on img at bounding box center [986, 595] width 52 height 52
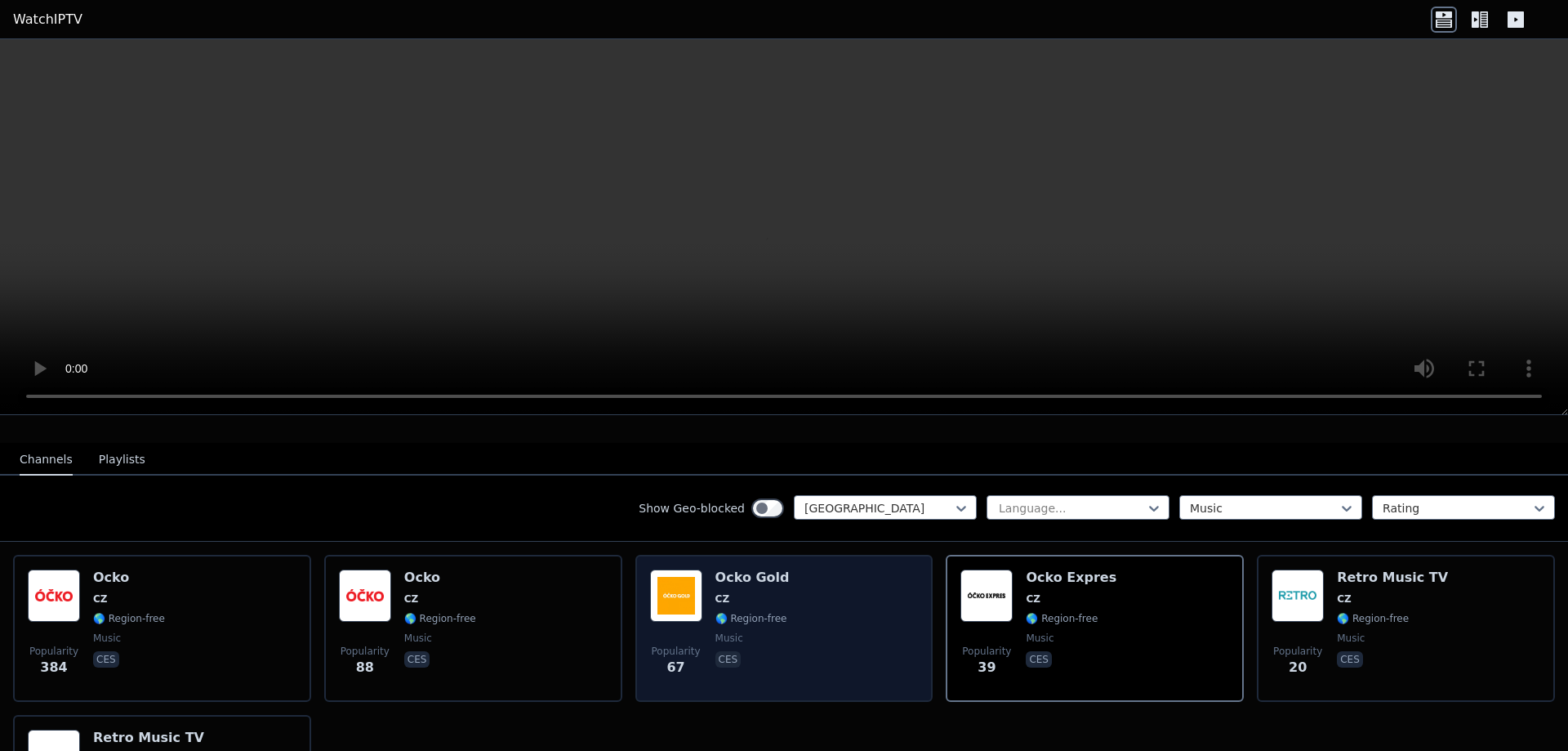
click at [739, 593] on div "Ocko Gold CZ 🌎 Region-free music ces" at bounding box center [753, 628] width 74 height 118
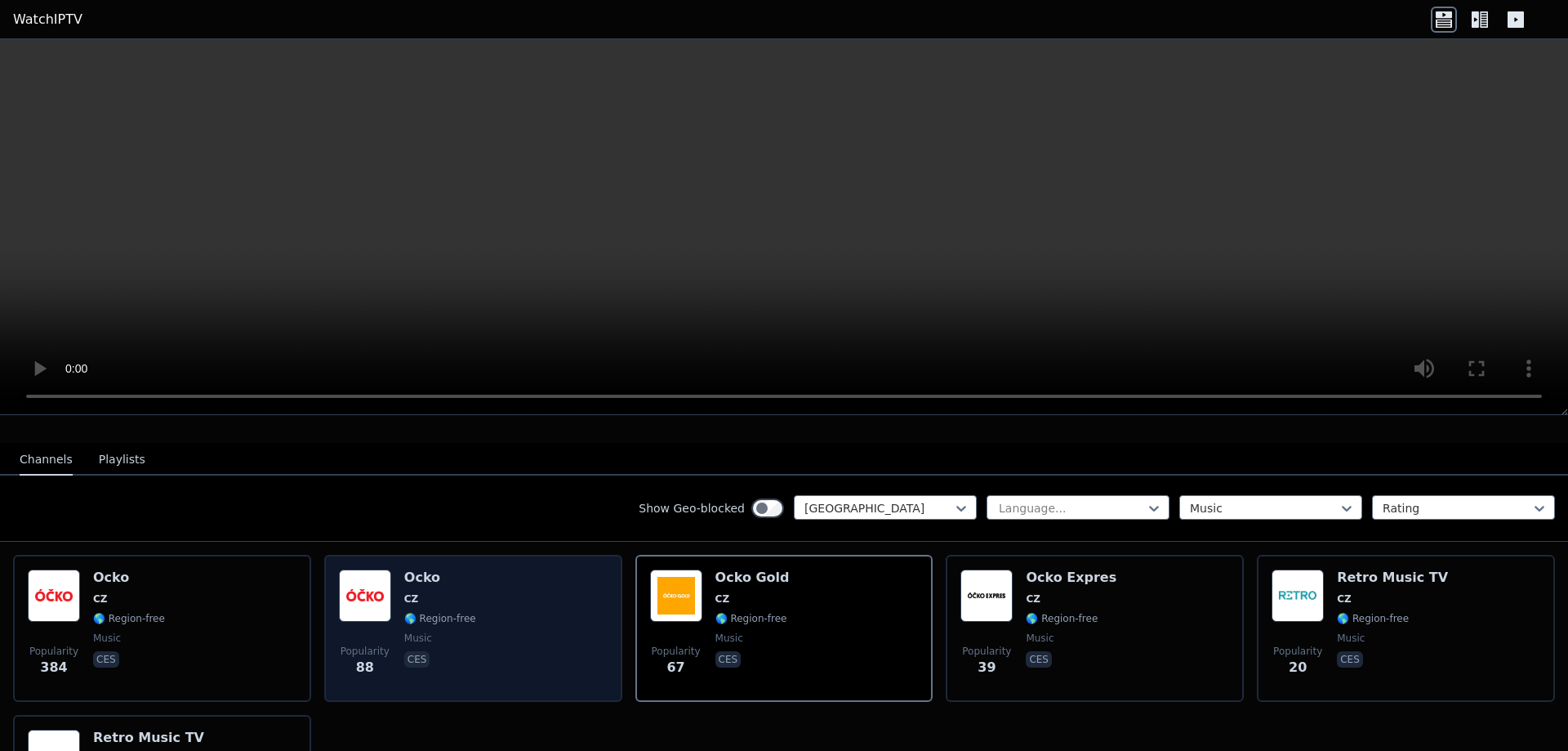
click at [410, 593] on span "CZ" at bounding box center [412, 599] width 15 height 13
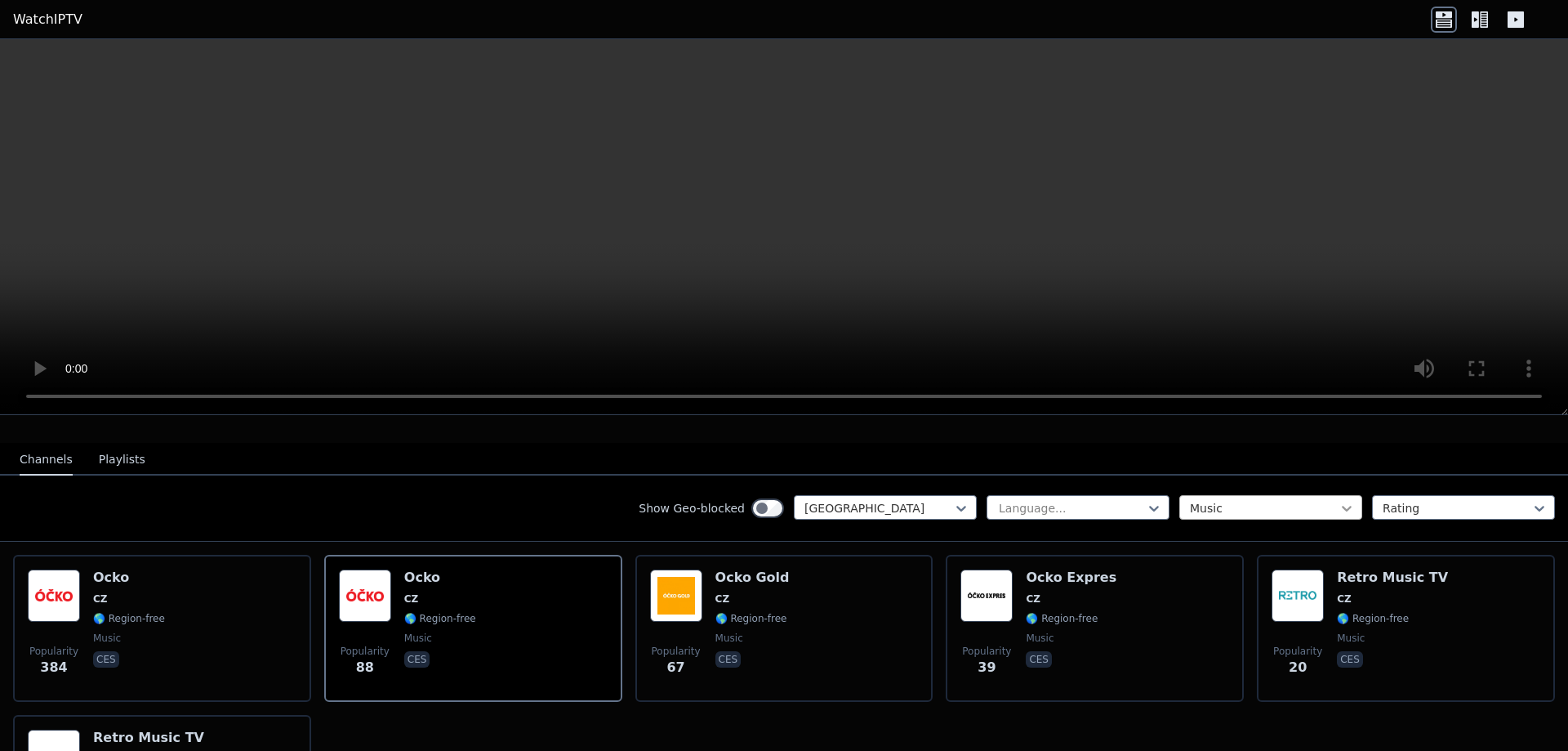
click at [1338, 500] on icon at bounding box center [1347, 508] width 17 height 17
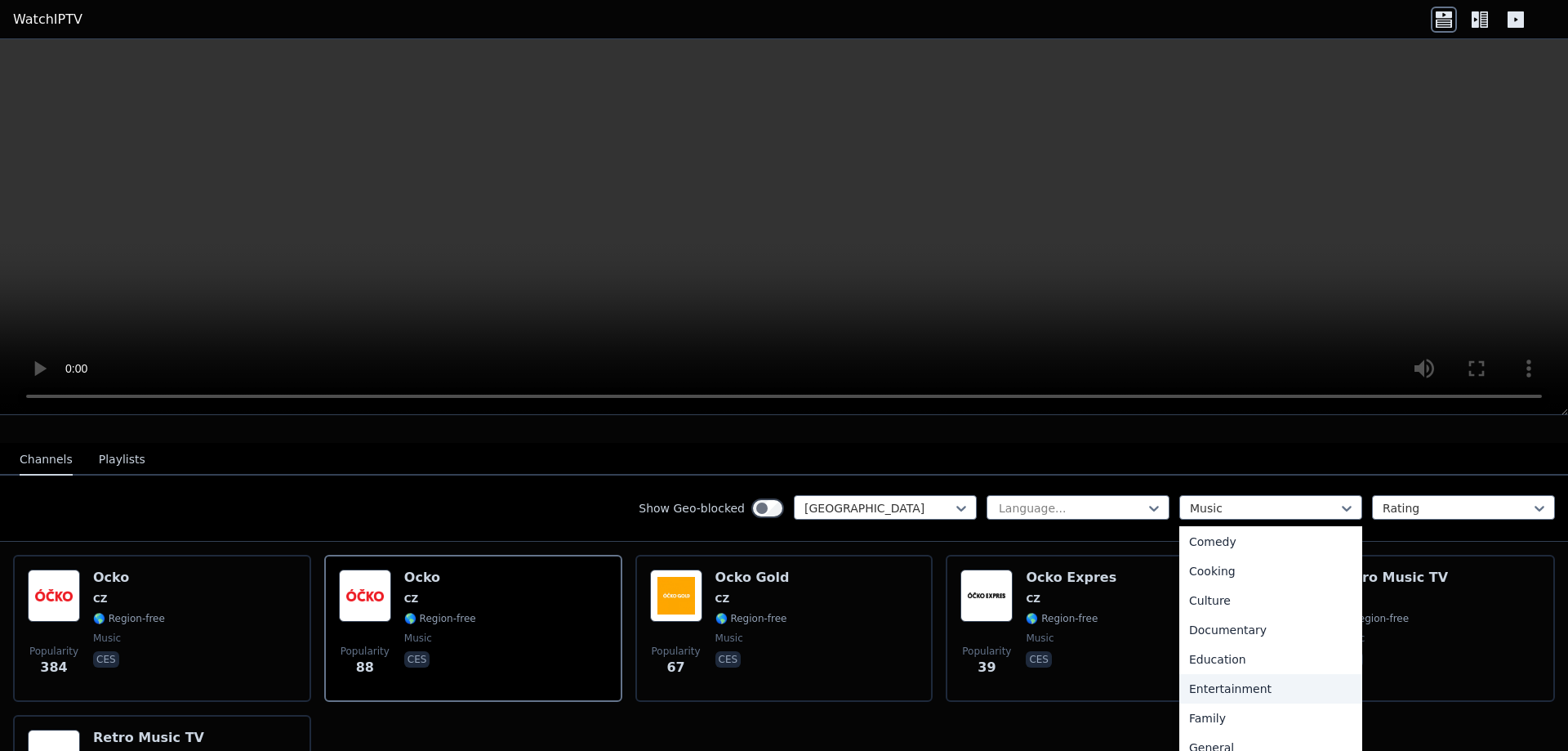
scroll to position [0, 0]
click at [1238, 533] on div "All categories" at bounding box center [1271, 544] width 183 height 30
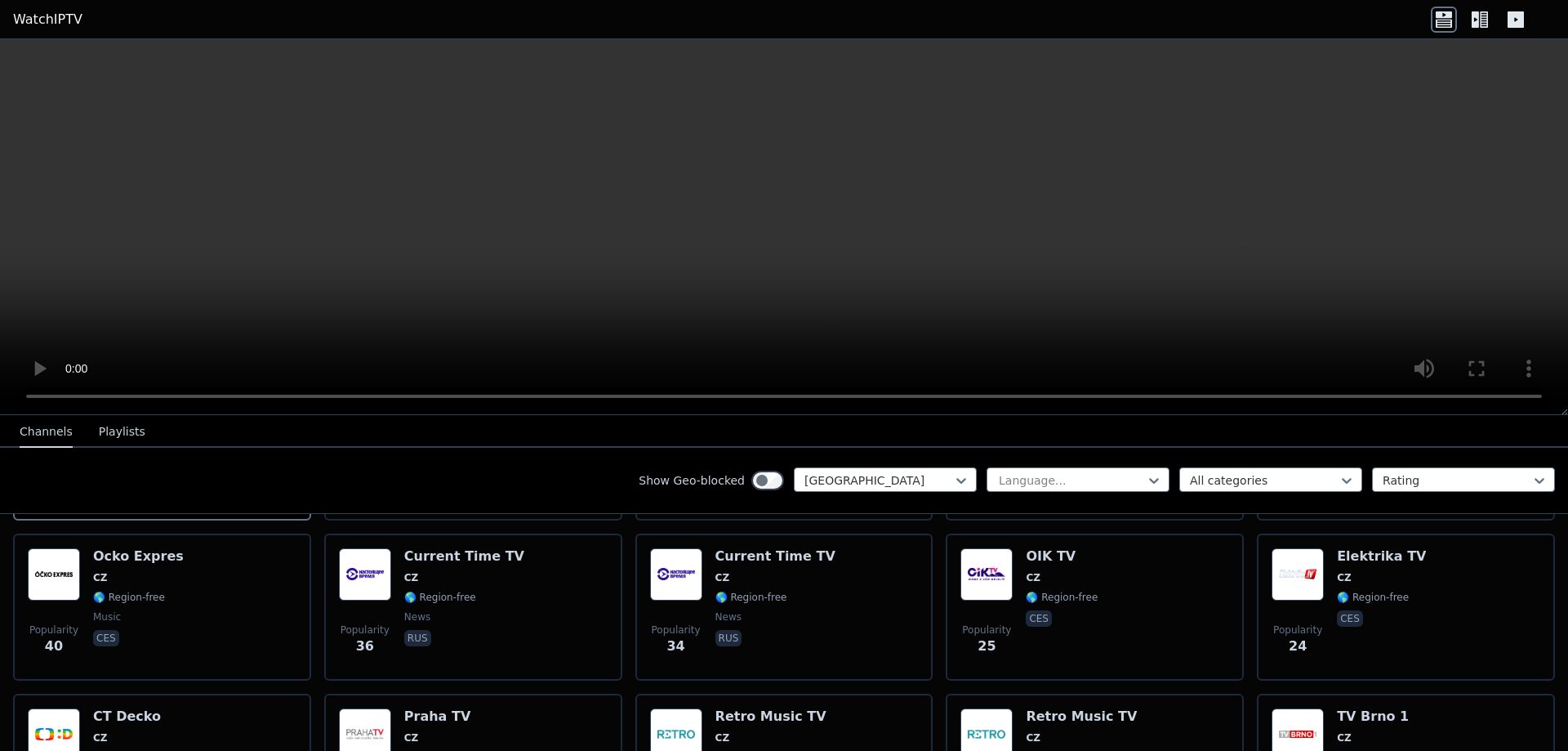
scroll to position [468, 0]
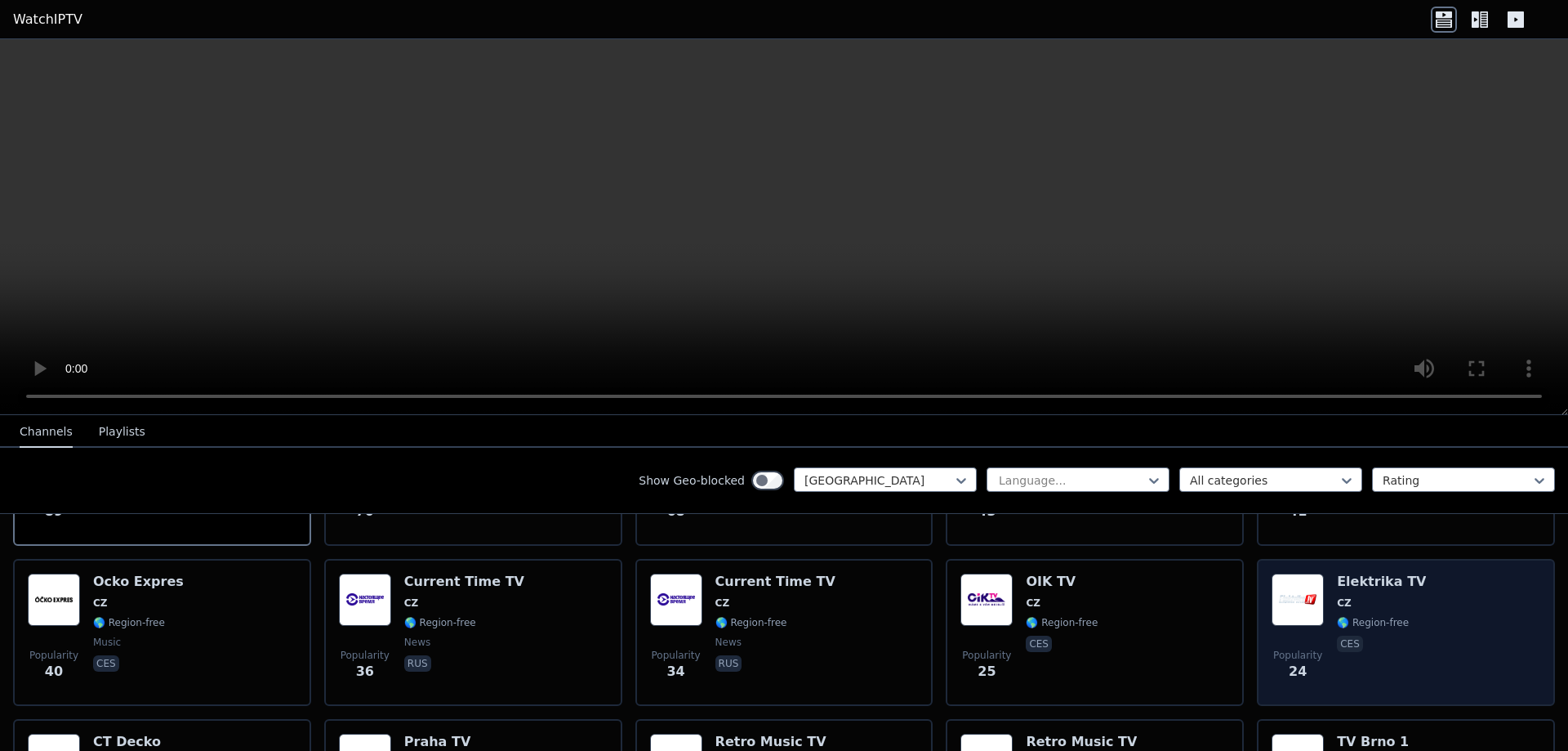
click at [1291, 583] on img at bounding box center [1297, 599] width 52 height 52
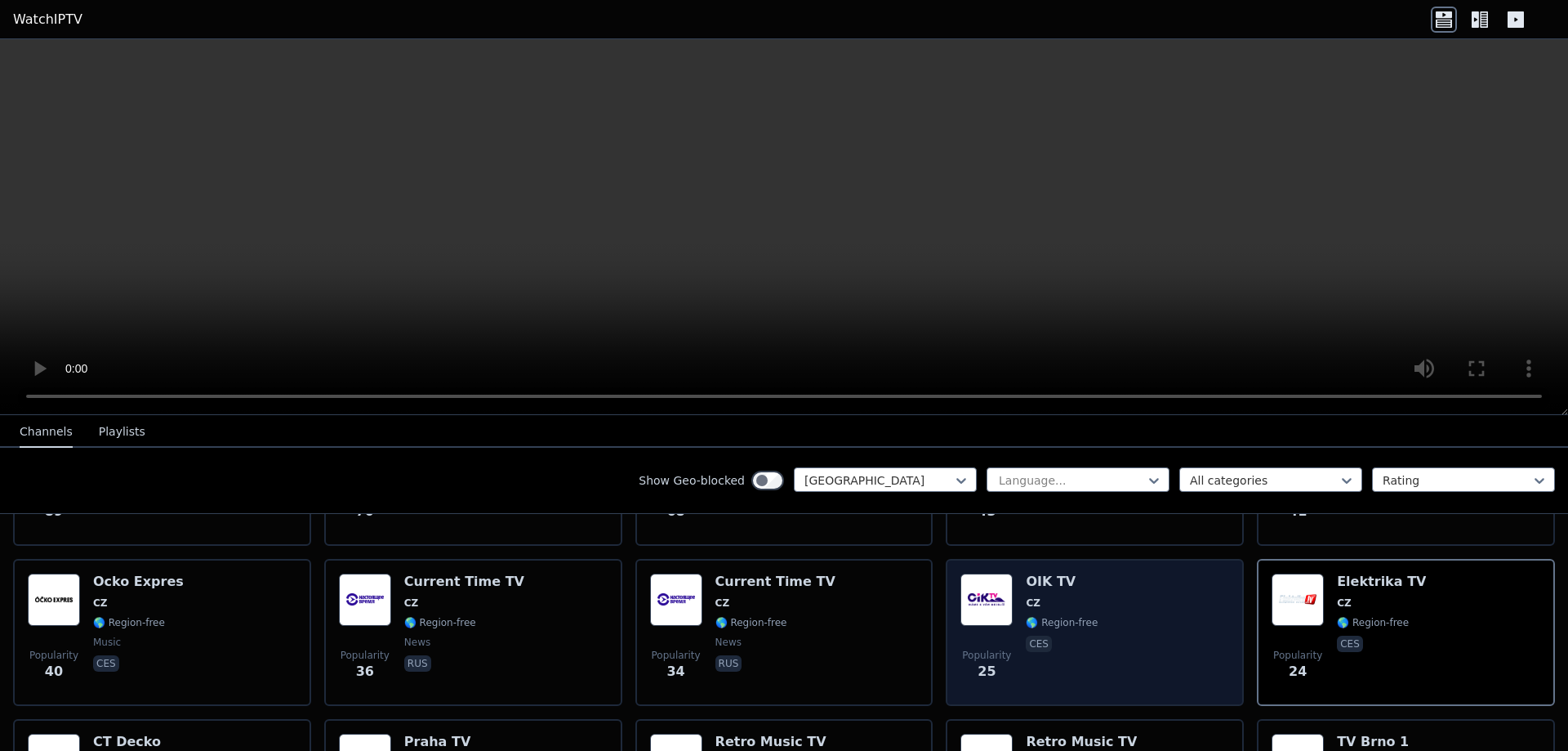
click at [990, 594] on img at bounding box center [986, 599] width 52 height 52
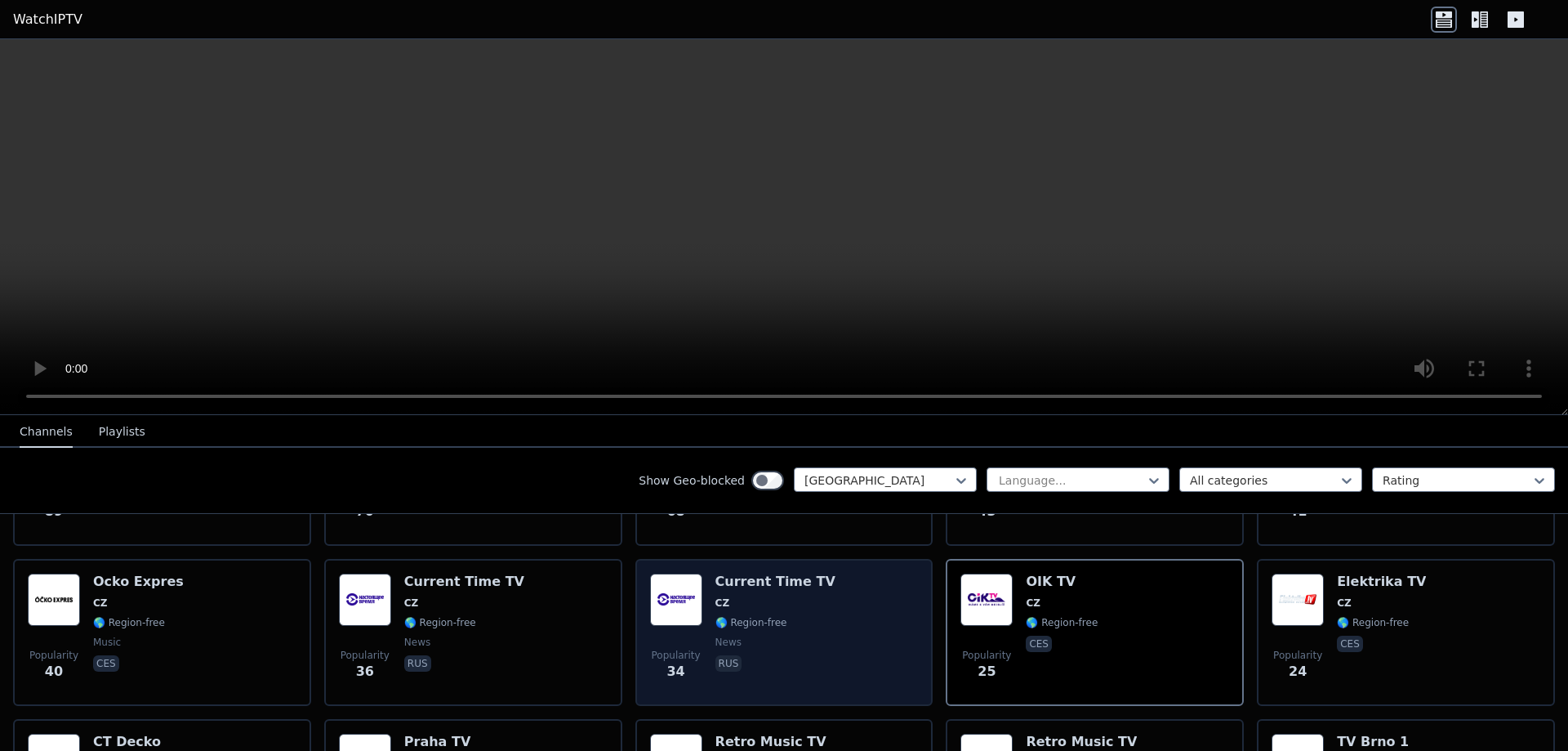
click at [735, 575] on h6 "Current Time TV" at bounding box center [776, 582] width 120 height 17
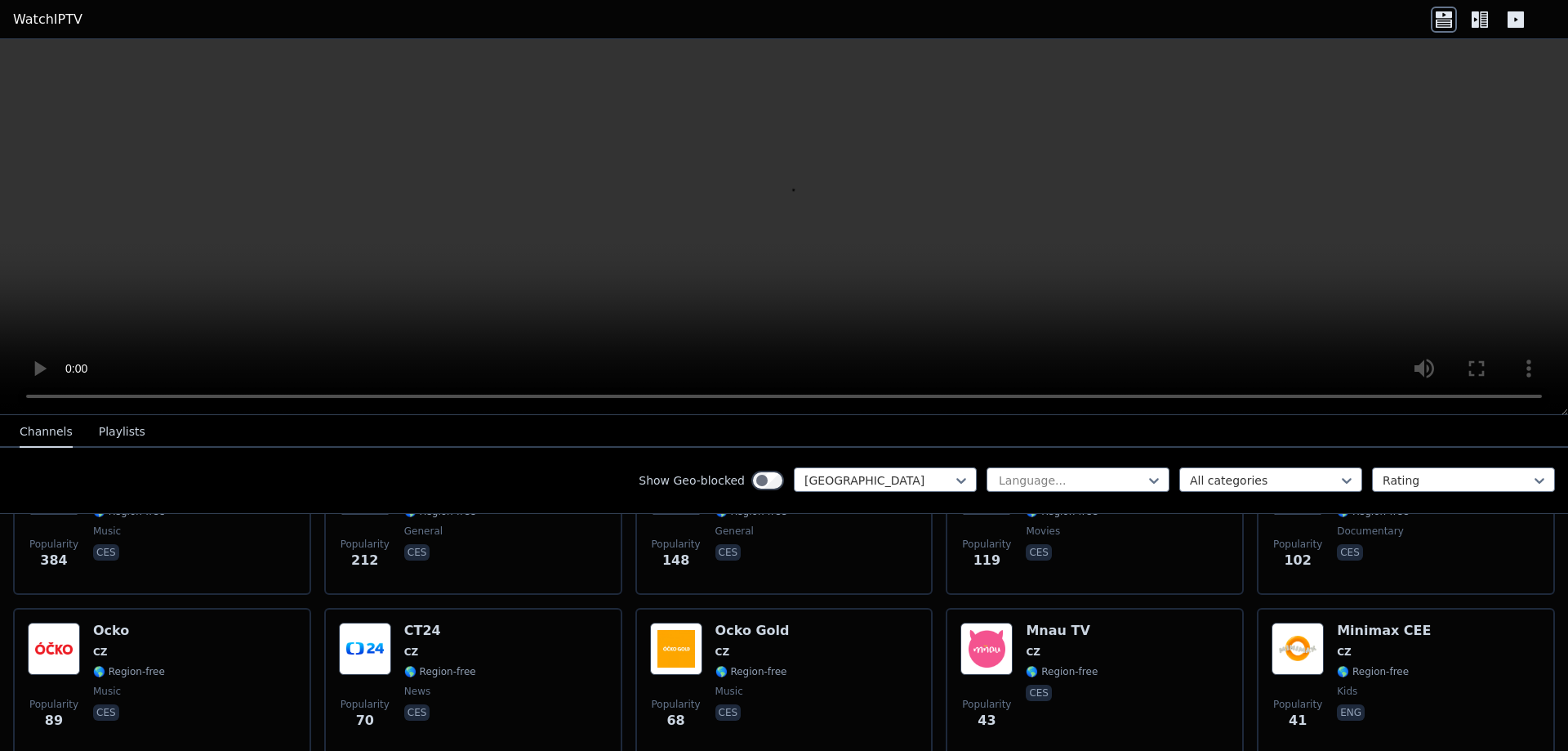
scroll to position [222, 0]
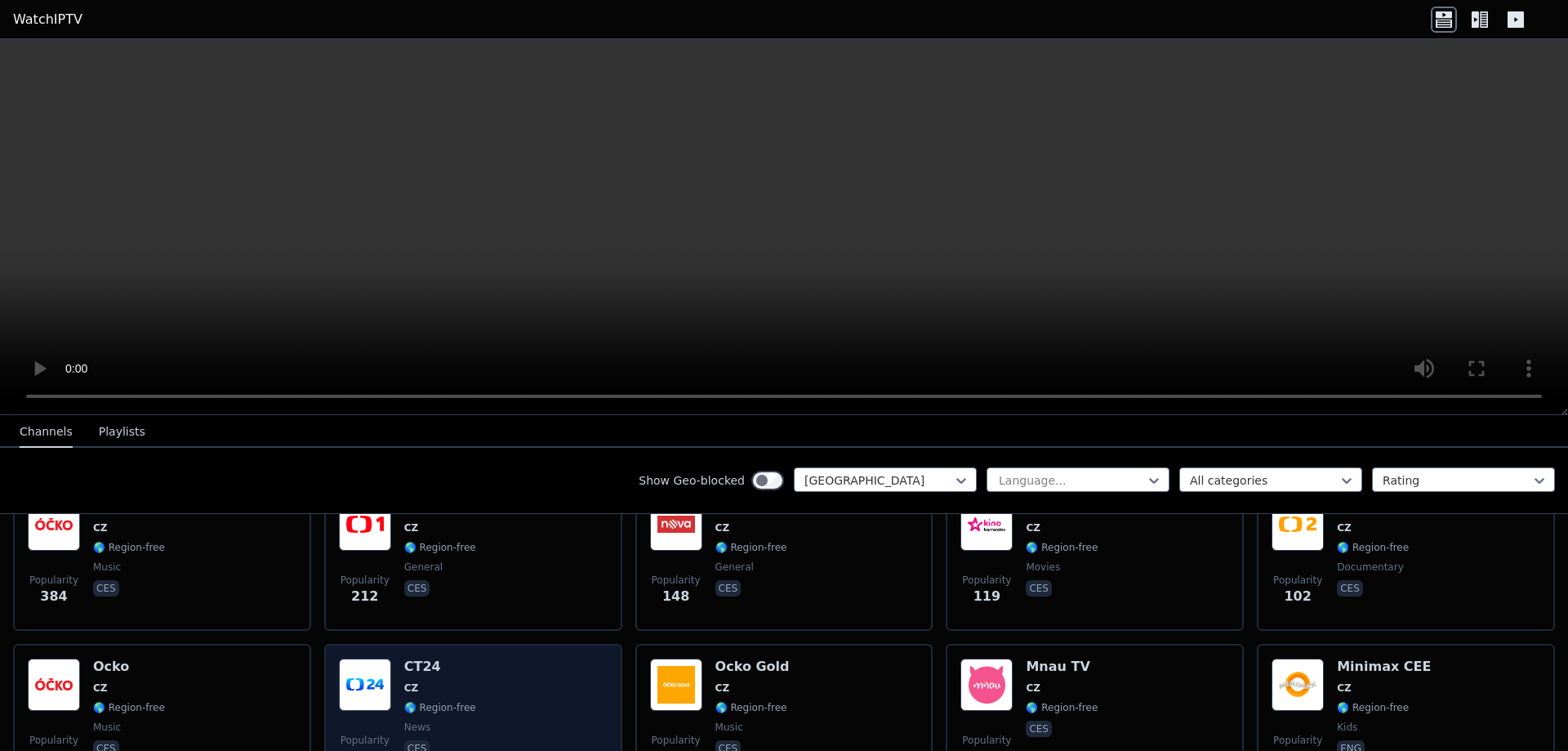
click at [359, 664] on img at bounding box center [365, 684] width 52 height 52
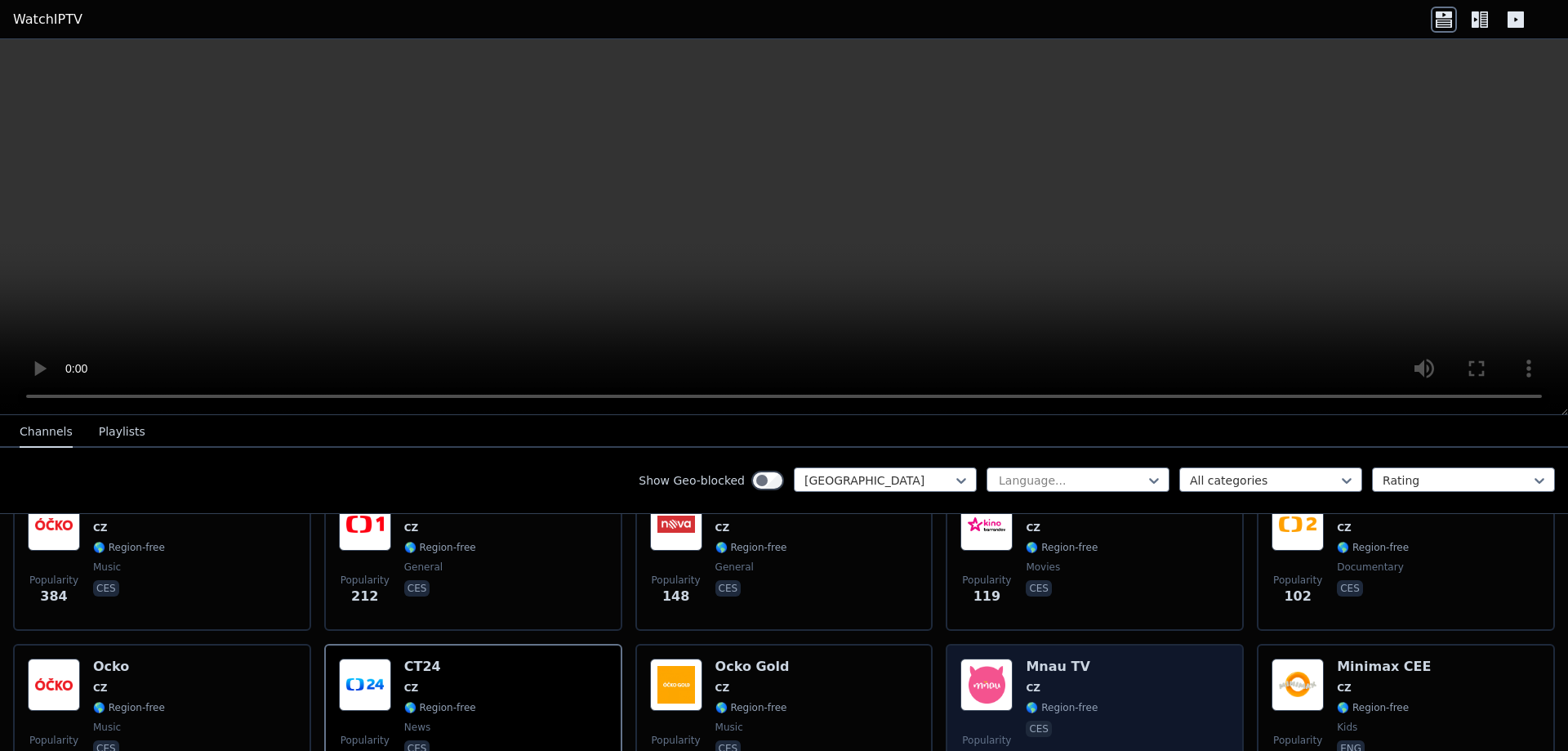
click at [1026, 665] on div "Mnau TV CZ 🌎 Region-free ces" at bounding box center [1062, 717] width 72 height 118
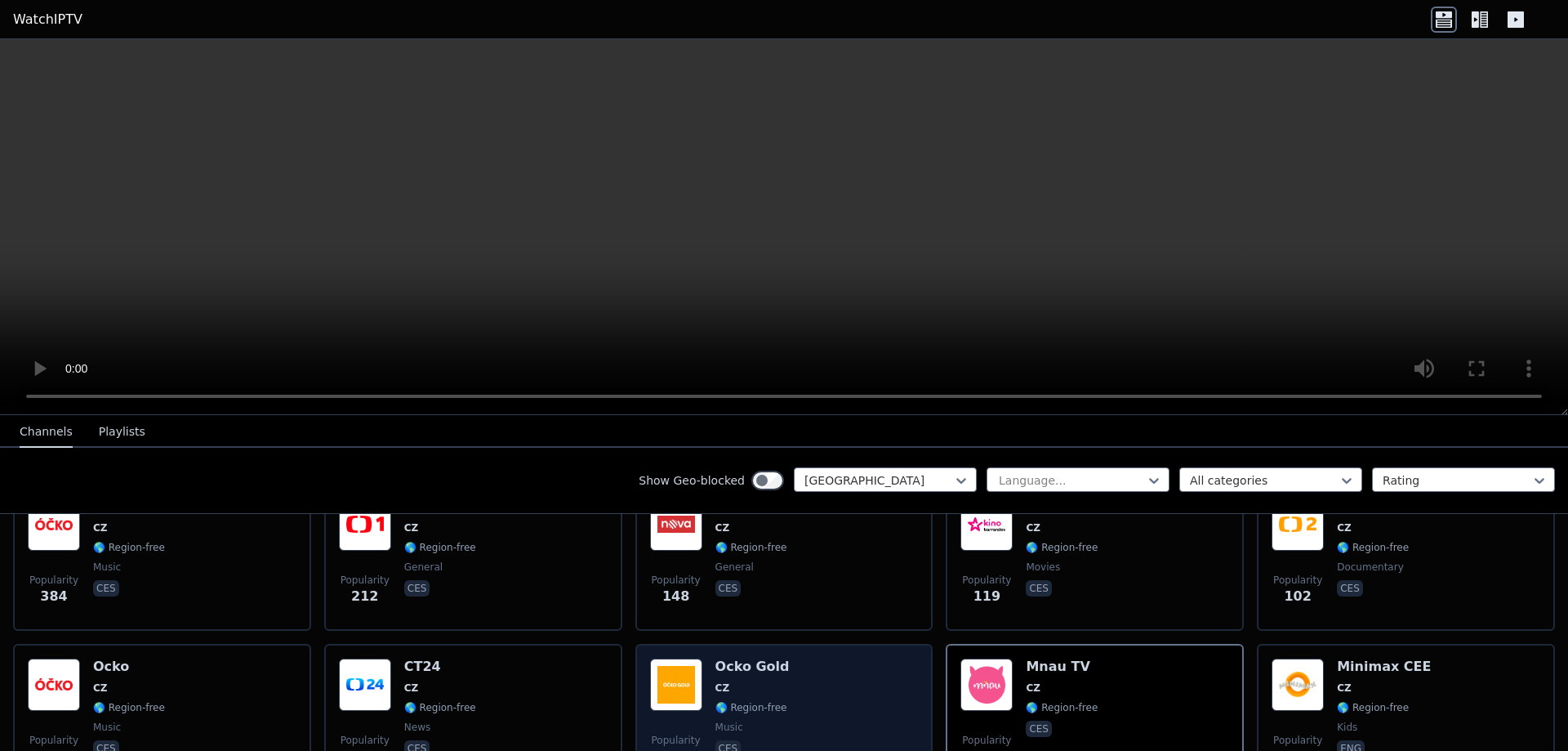
click at [743, 682] on span "CZ" at bounding box center [753, 688] width 74 height 13
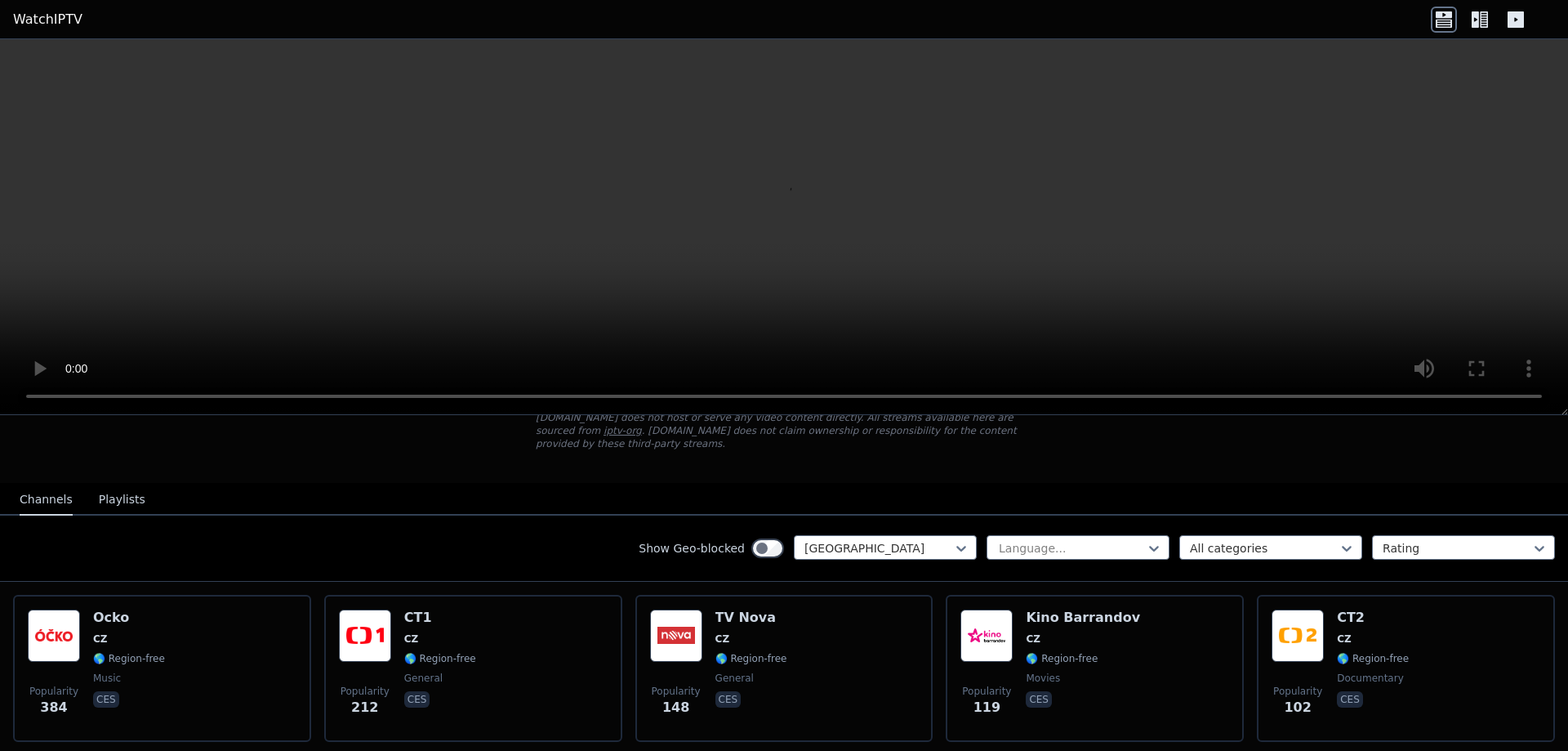
scroll to position [141, 0]
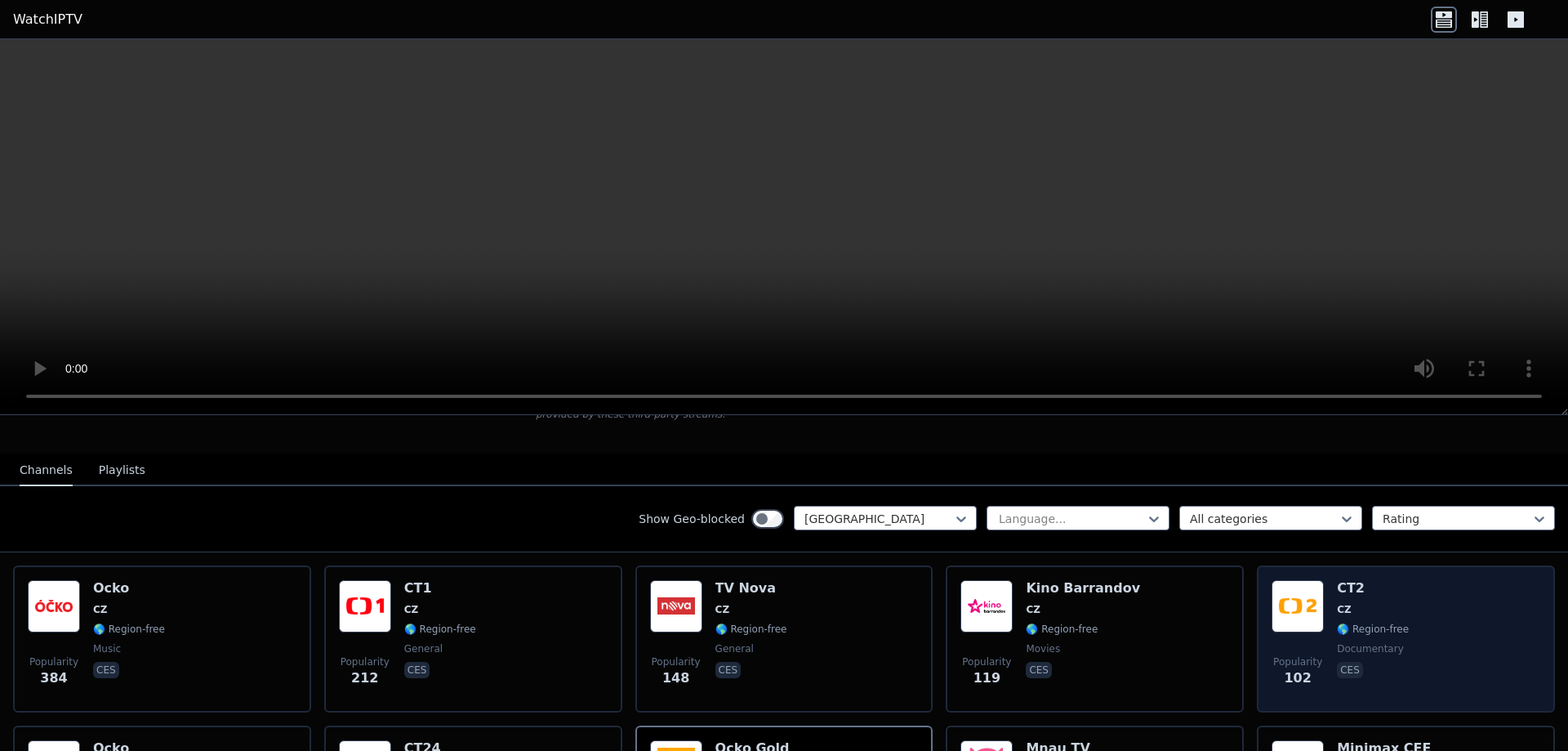
click at [1291, 595] on img at bounding box center [1297, 606] width 52 height 52
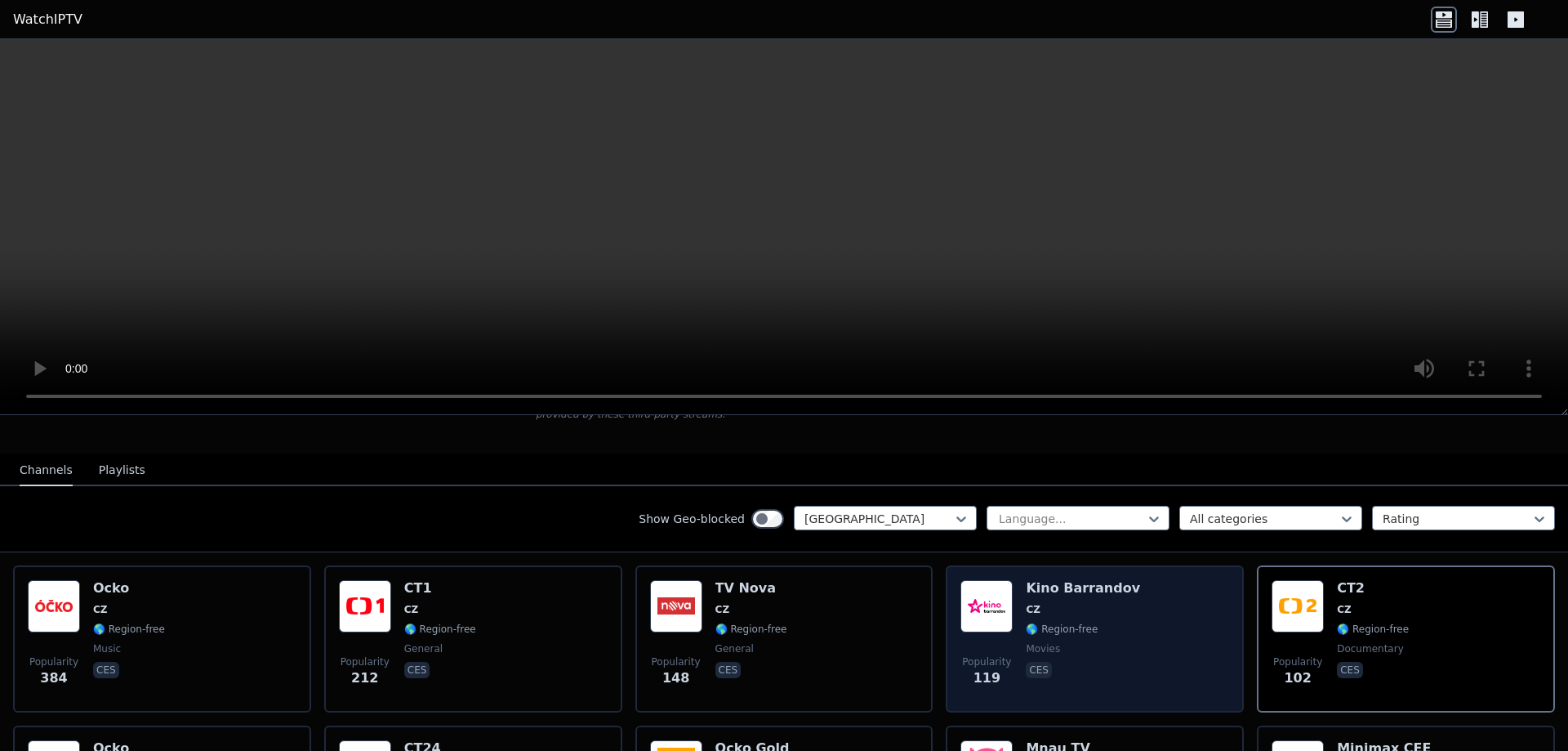
click at [989, 592] on img at bounding box center [986, 606] width 52 height 52
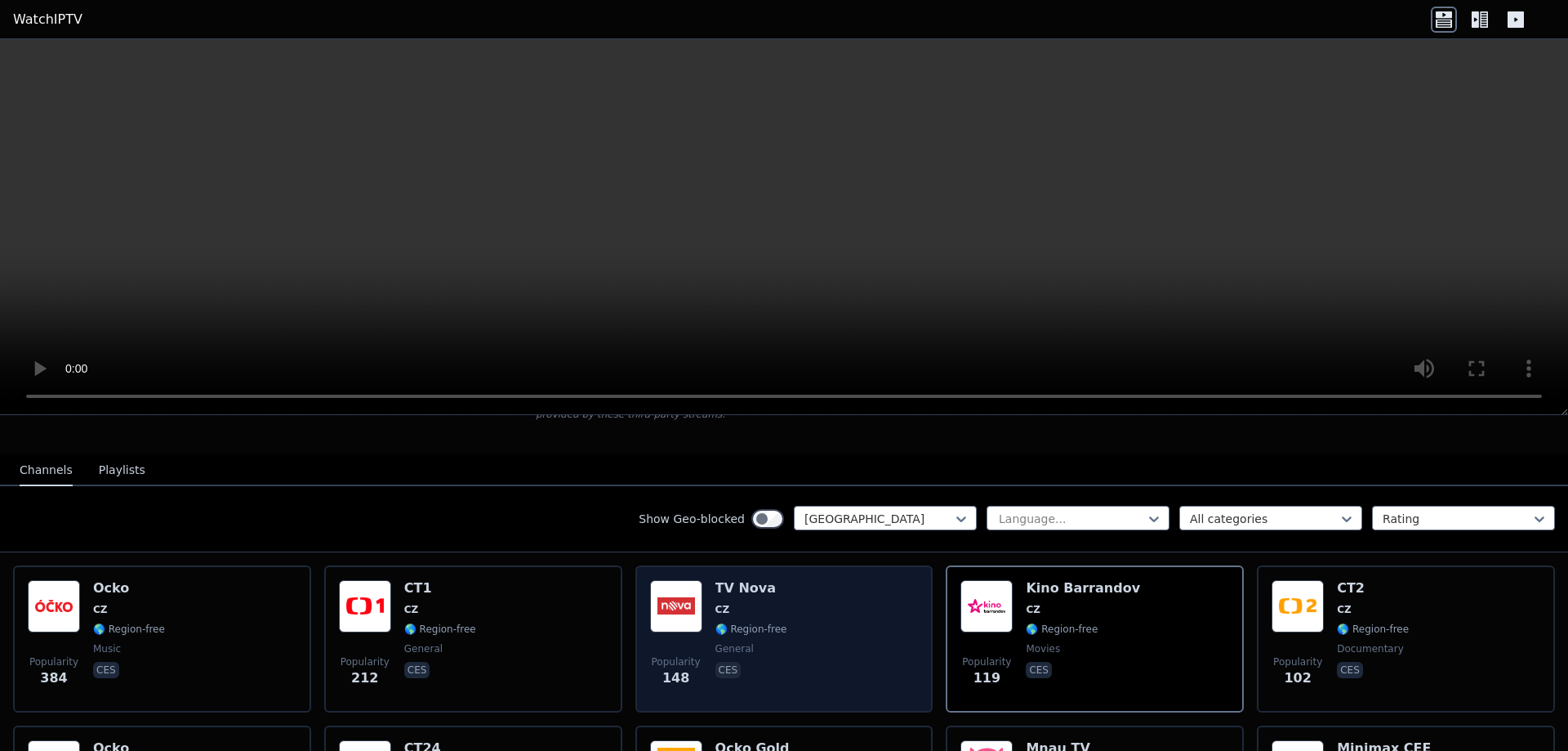
click at [691, 592] on img at bounding box center [676, 606] width 52 height 52
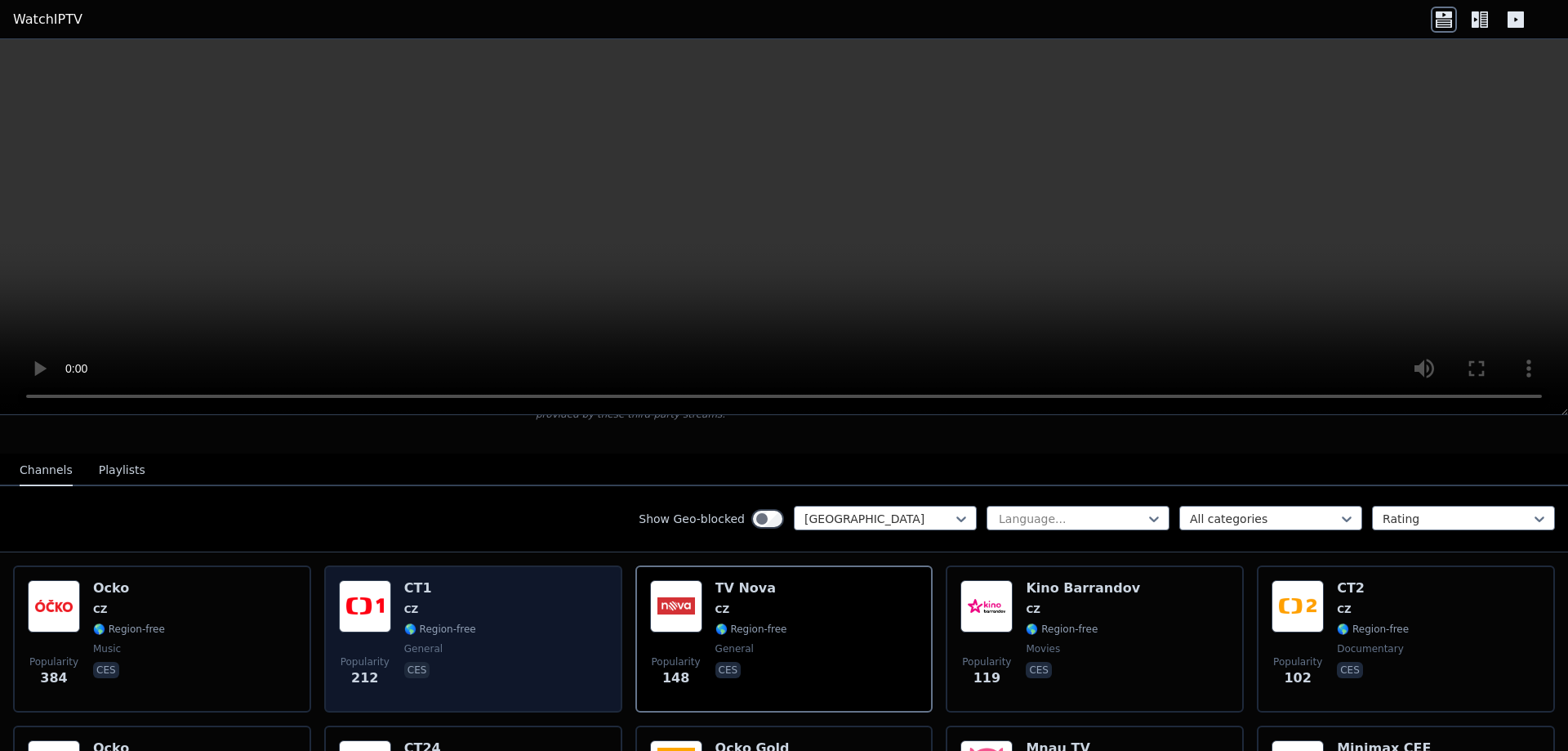
click at [375, 591] on img at bounding box center [365, 606] width 52 height 52
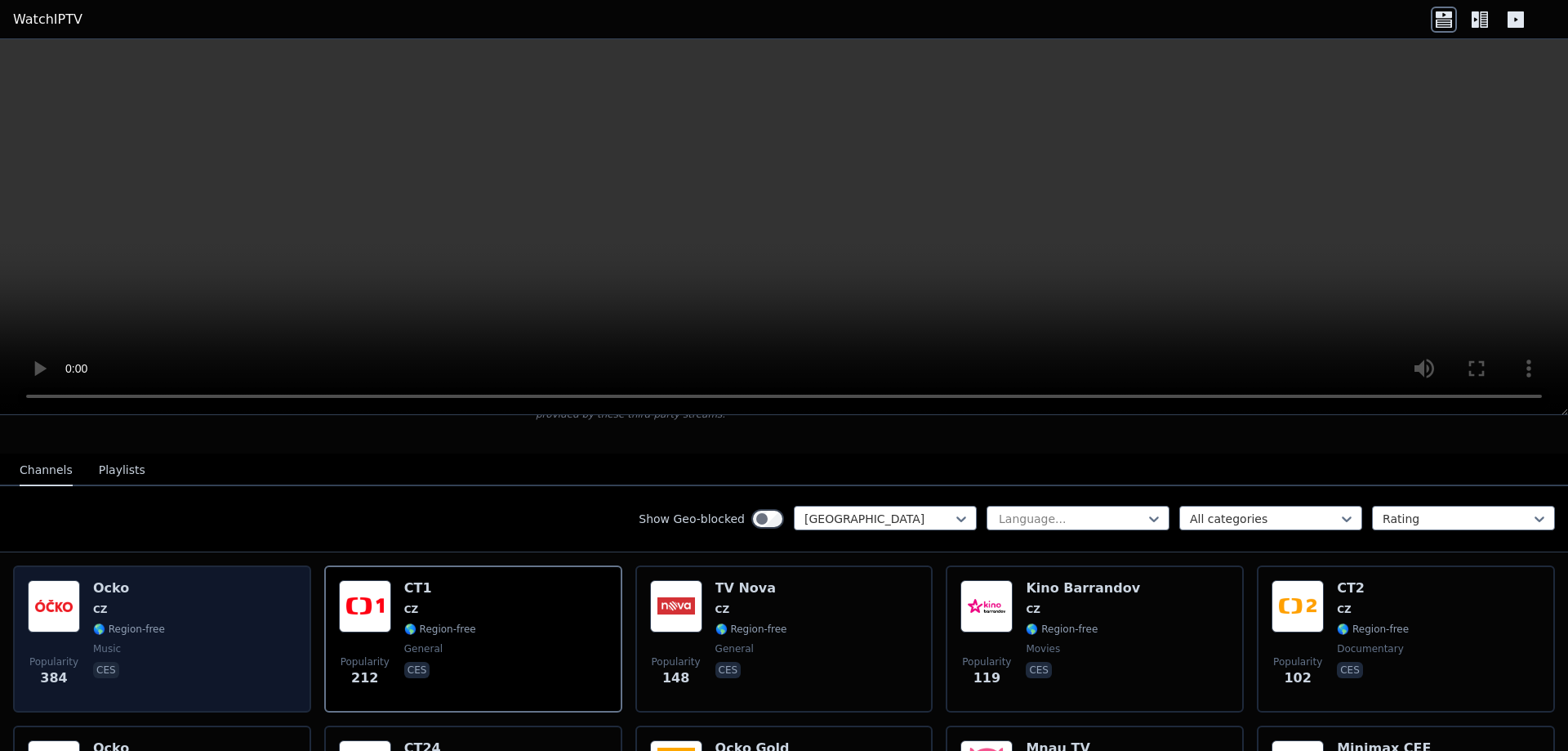
click at [100, 584] on div "Ocko CZ 🌎 Region-free music ces" at bounding box center [130, 638] width 72 height 118
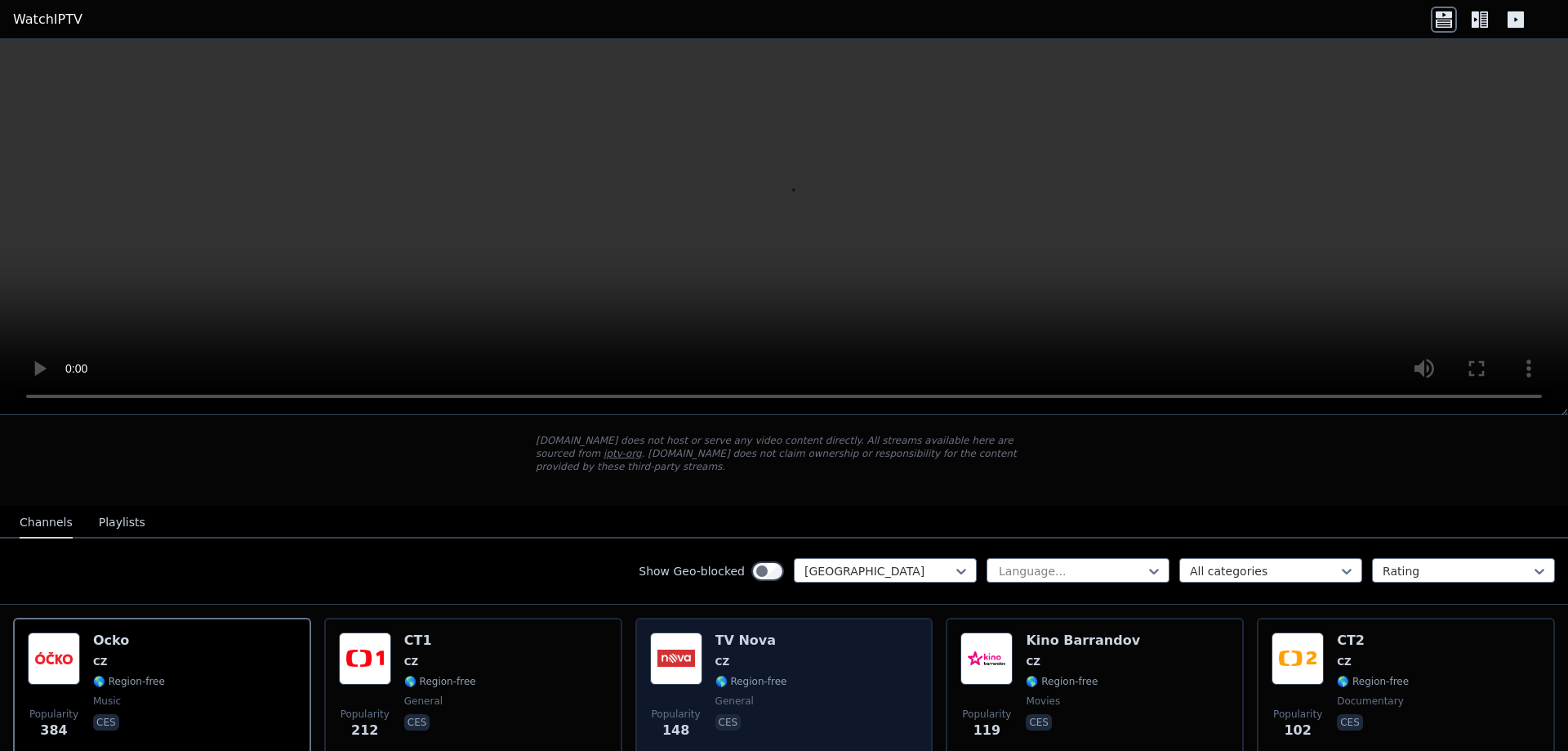
scroll to position [0, 0]
